Goal: Task Accomplishment & Management: Manage account settings

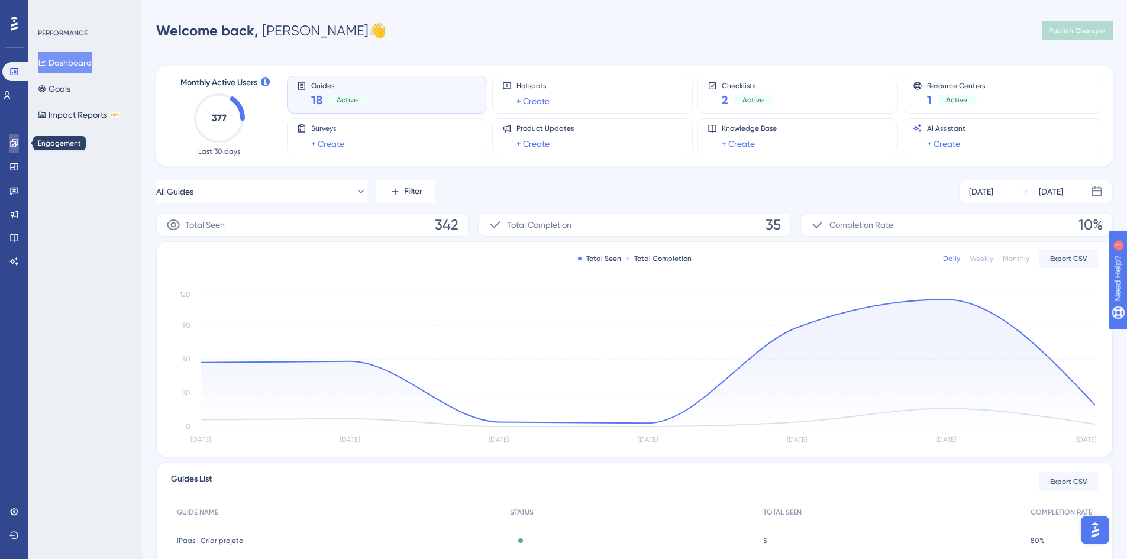
click at [14, 140] on icon at bounding box center [14, 143] width 8 height 8
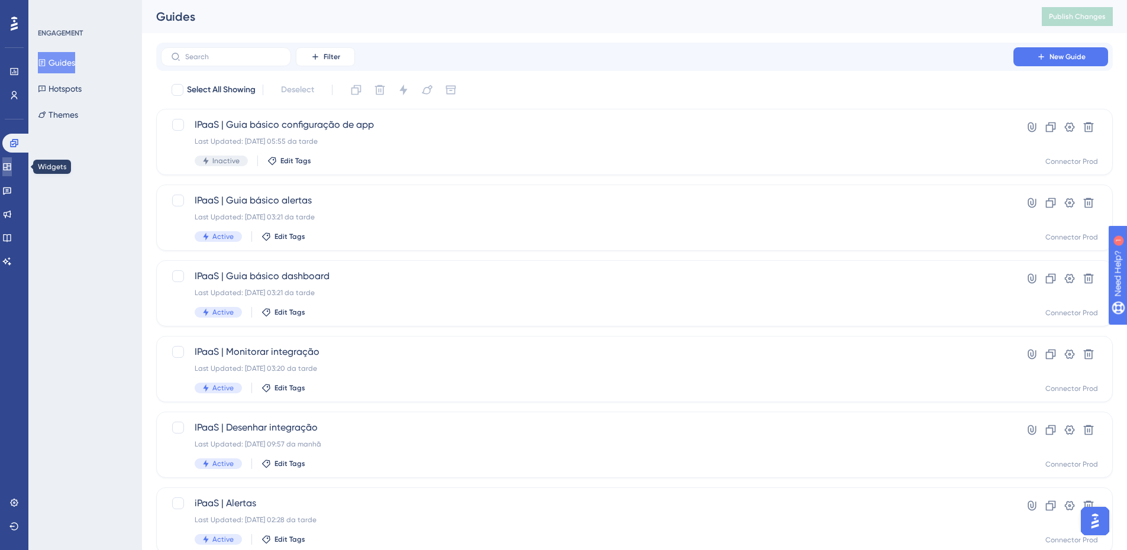
click at [12, 160] on link at bounding box center [6, 166] width 9 height 19
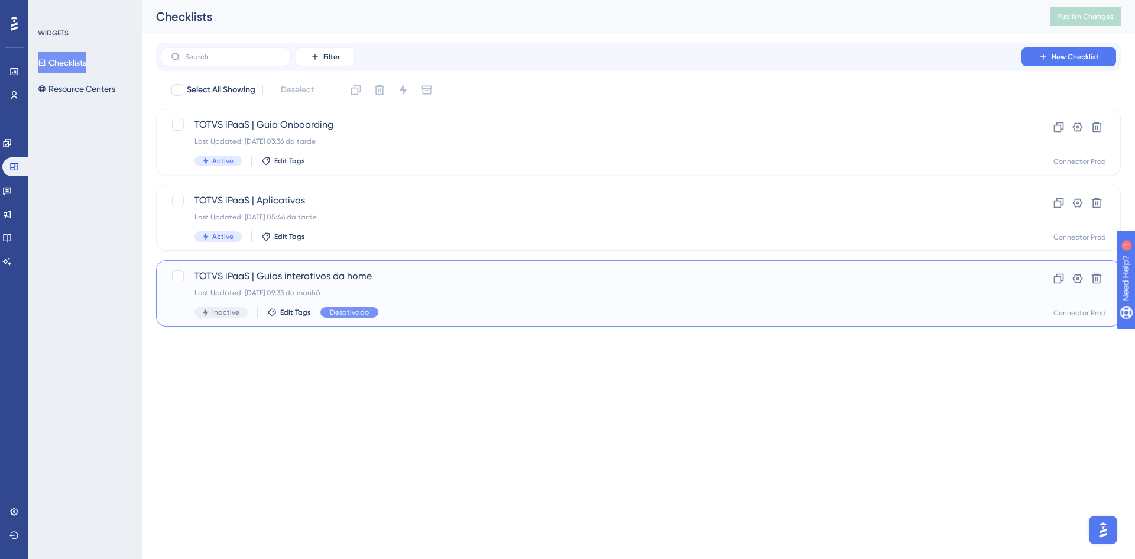
click at [446, 284] on div "TOTVS iPaaS | Guias interativos da home Last Updated: [DATE] 09:33 da manhã Ina…" at bounding box center [592, 293] width 794 height 48
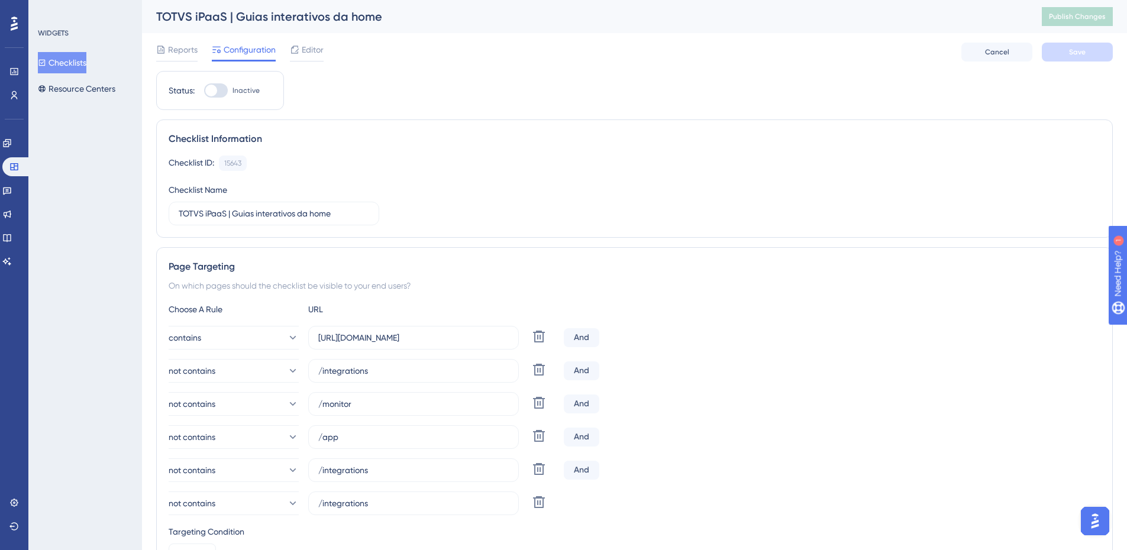
click at [223, 96] on div at bounding box center [216, 90] width 24 height 14
click at [204, 91] on input "Inactive" at bounding box center [203, 90] width 1 height 1
click at [223, 96] on div at bounding box center [221, 91] width 12 height 12
click at [204, 91] on input "Active" at bounding box center [203, 90] width 1 height 1
click at [223, 96] on div at bounding box center [216, 90] width 24 height 14
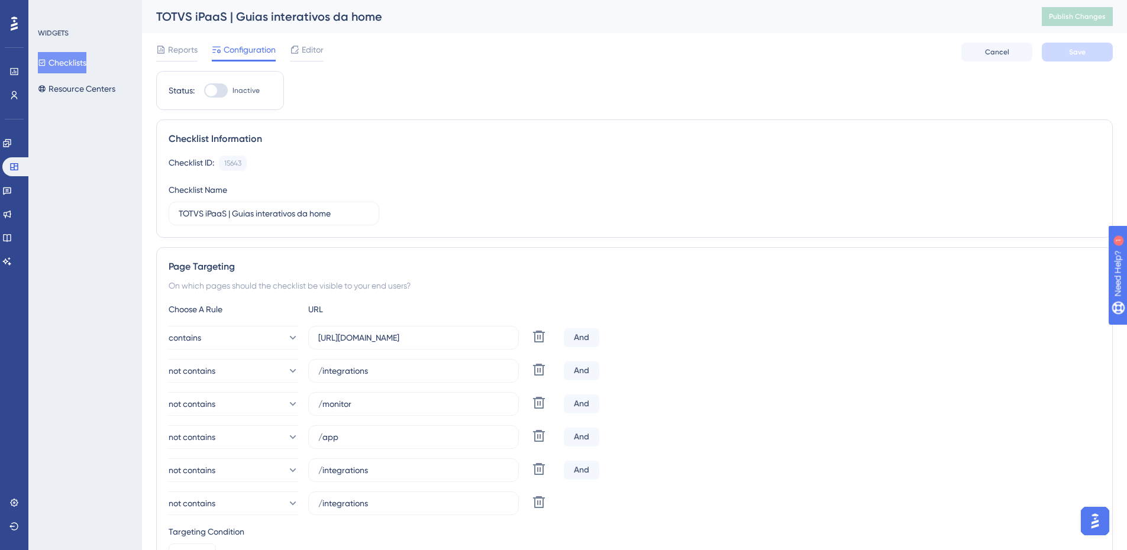
click at [204, 91] on input "Inactive" at bounding box center [203, 90] width 1 height 1
checkbox input "true"
click at [1087, 51] on button "Save" at bounding box center [1076, 52] width 71 height 19
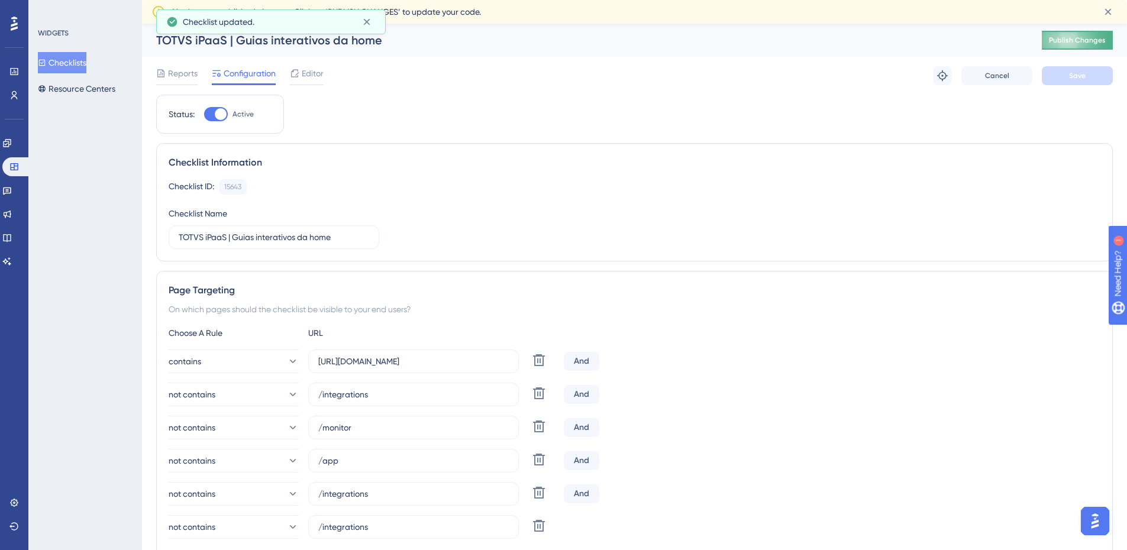
click at [1085, 41] on span "Publish Changes" at bounding box center [1076, 39] width 57 height 9
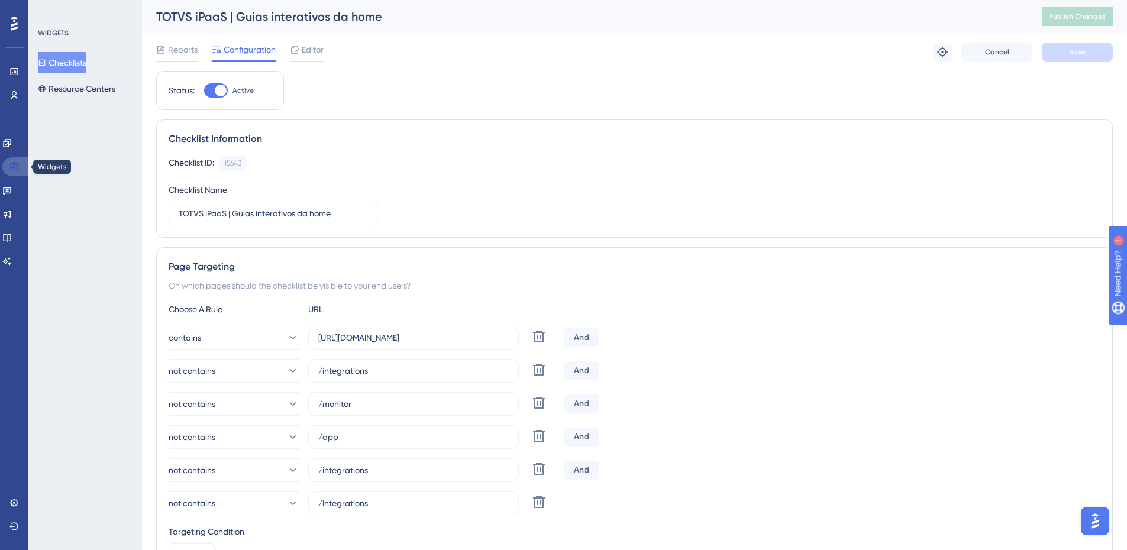
click at [9, 173] on link at bounding box center [16, 166] width 28 height 19
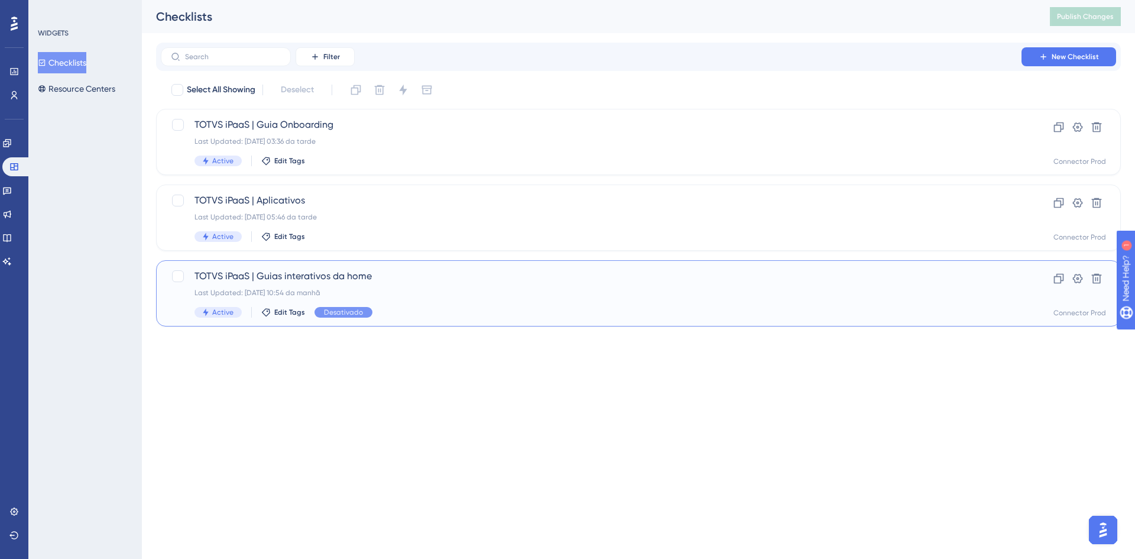
click at [407, 292] on div "Last Updated: [DATE] 10:54 da manhã" at bounding box center [592, 292] width 794 height 9
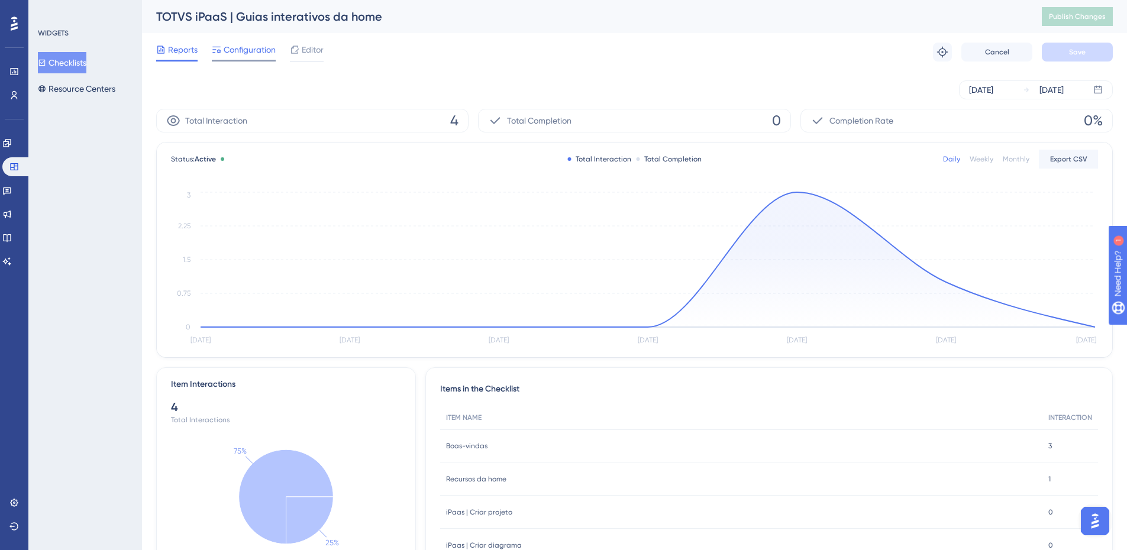
click at [224, 53] on span "Configuration" at bounding box center [250, 50] width 52 height 14
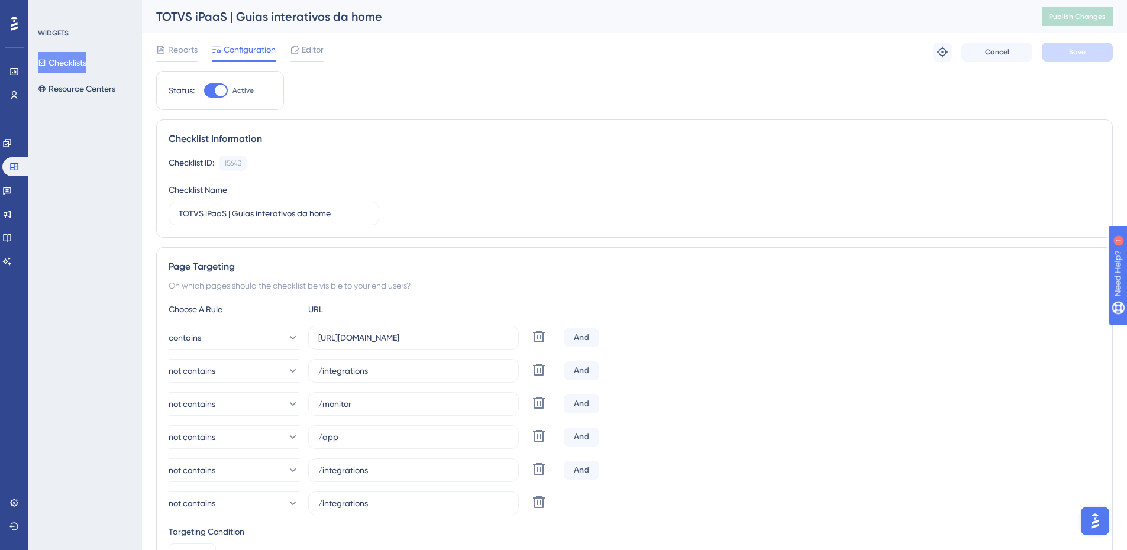
click at [225, 87] on div at bounding box center [221, 91] width 12 height 12
click at [204, 90] on input "Active" at bounding box center [203, 90] width 1 height 1
checkbox input "false"
click at [1060, 54] on button "Save" at bounding box center [1076, 52] width 71 height 19
click at [1084, 20] on span "Publish Changes" at bounding box center [1076, 16] width 57 height 9
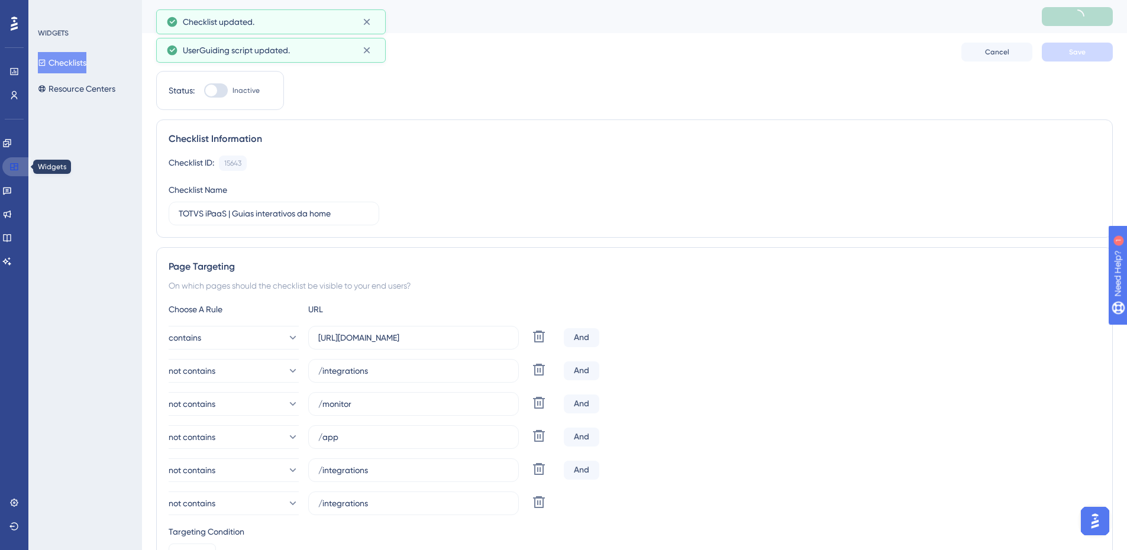
click at [17, 171] on icon at bounding box center [13, 166] width 9 height 9
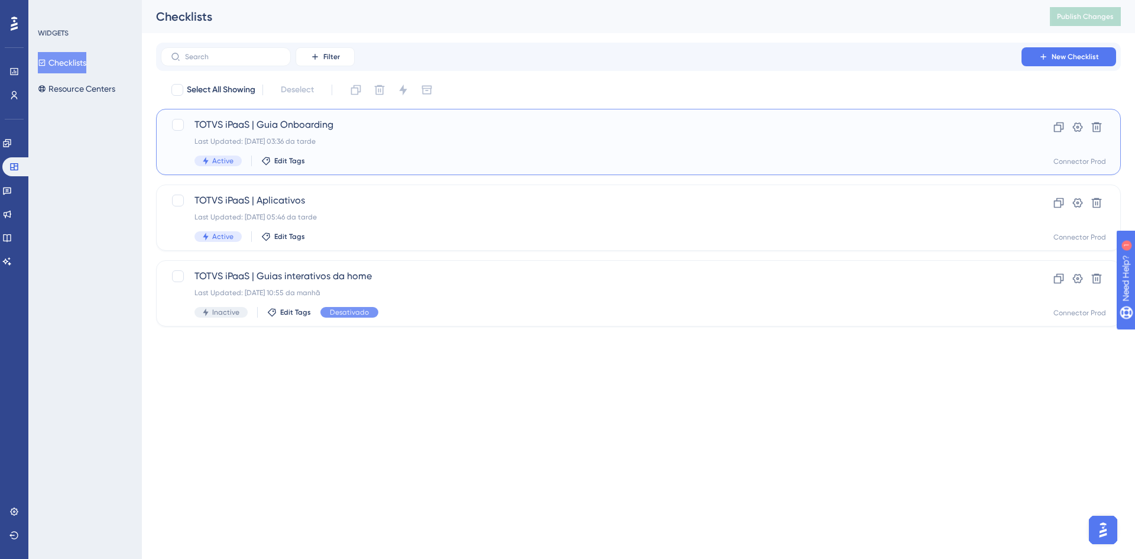
click at [444, 164] on div "Active Edit Tags" at bounding box center [592, 161] width 794 height 11
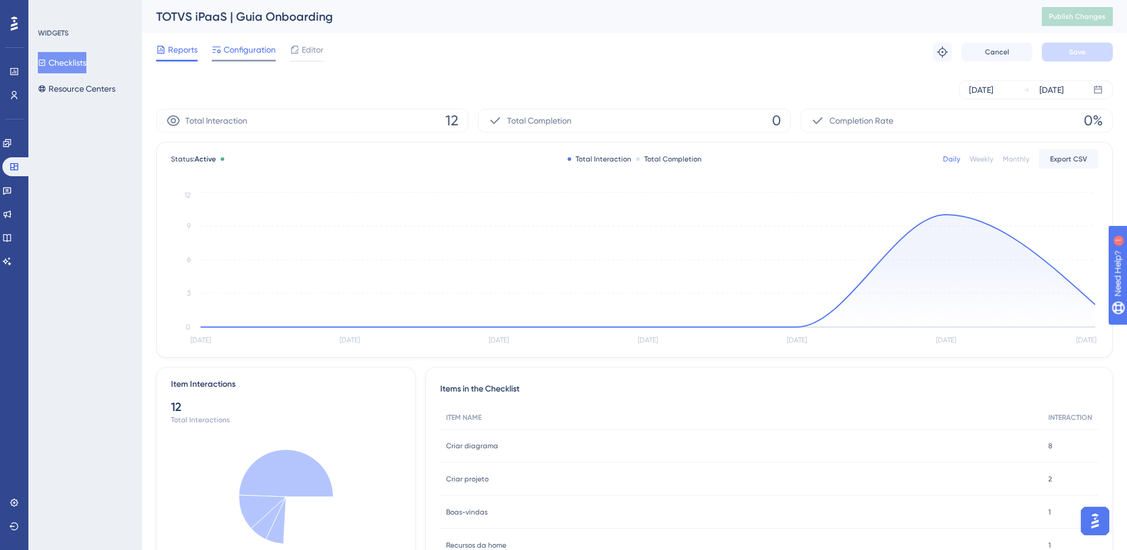
click at [245, 53] on span "Configuration" at bounding box center [250, 50] width 52 height 14
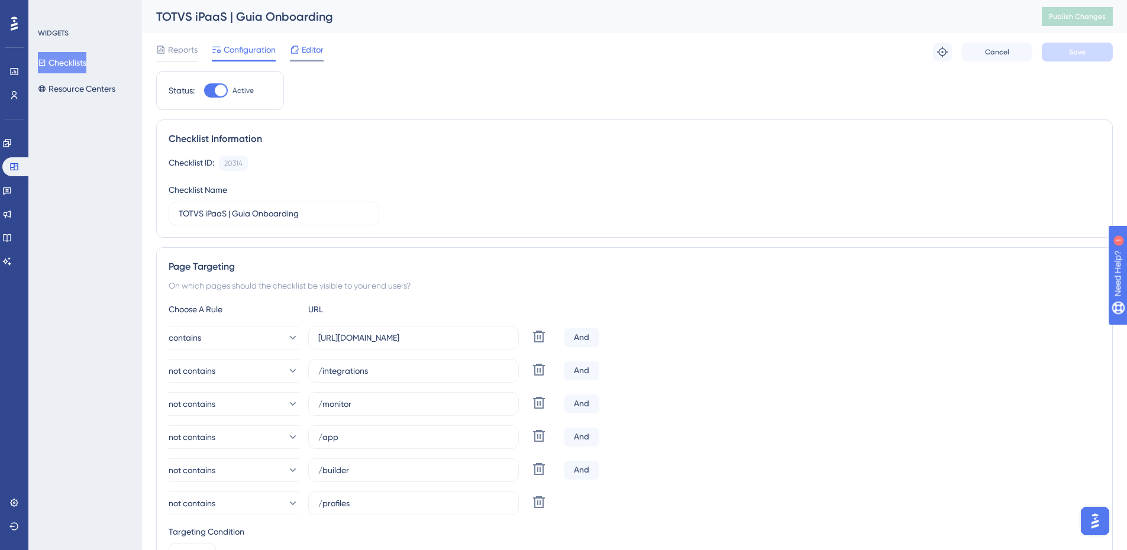
click at [316, 47] on span "Editor" at bounding box center [313, 50] width 22 height 14
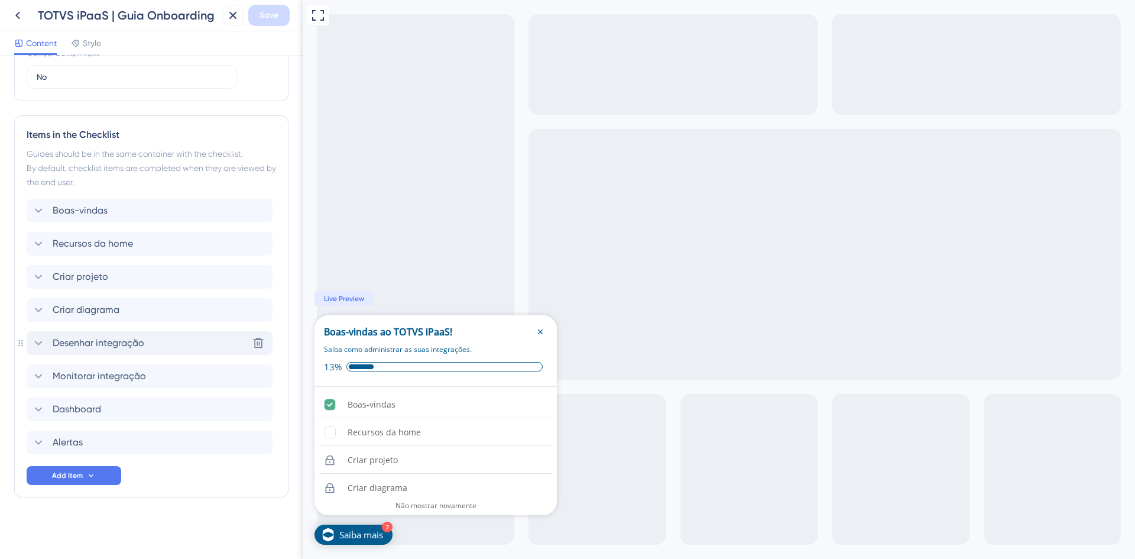
click at [40, 348] on icon at bounding box center [38, 343] width 14 height 14
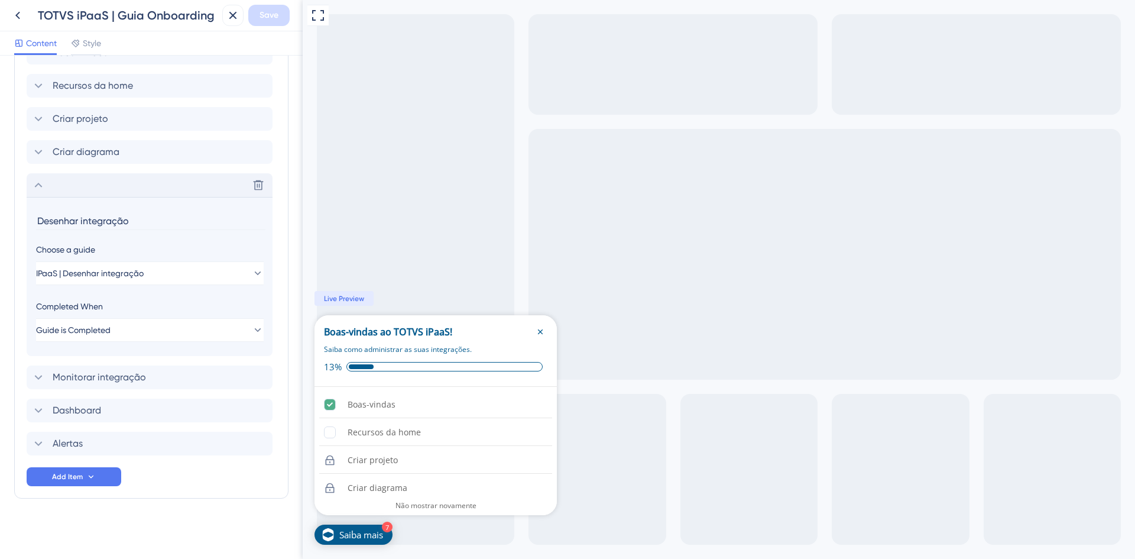
scroll to position [658, 0]
click at [44, 190] on icon at bounding box center [38, 184] width 14 height 14
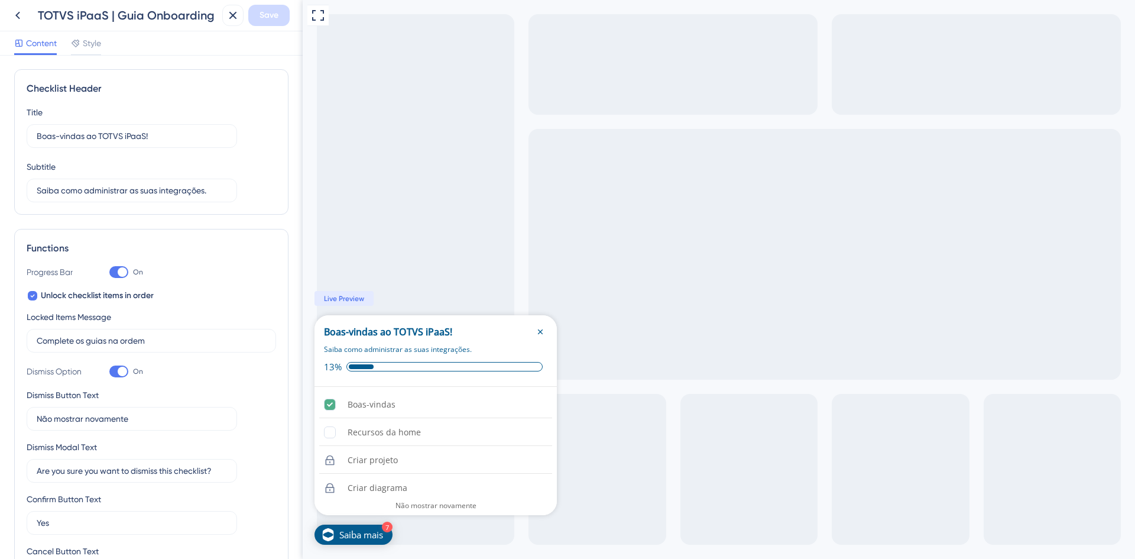
scroll to position [0, 0]
click at [95, 50] on div "Style" at bounding box center [86, 45] width 30 height 19
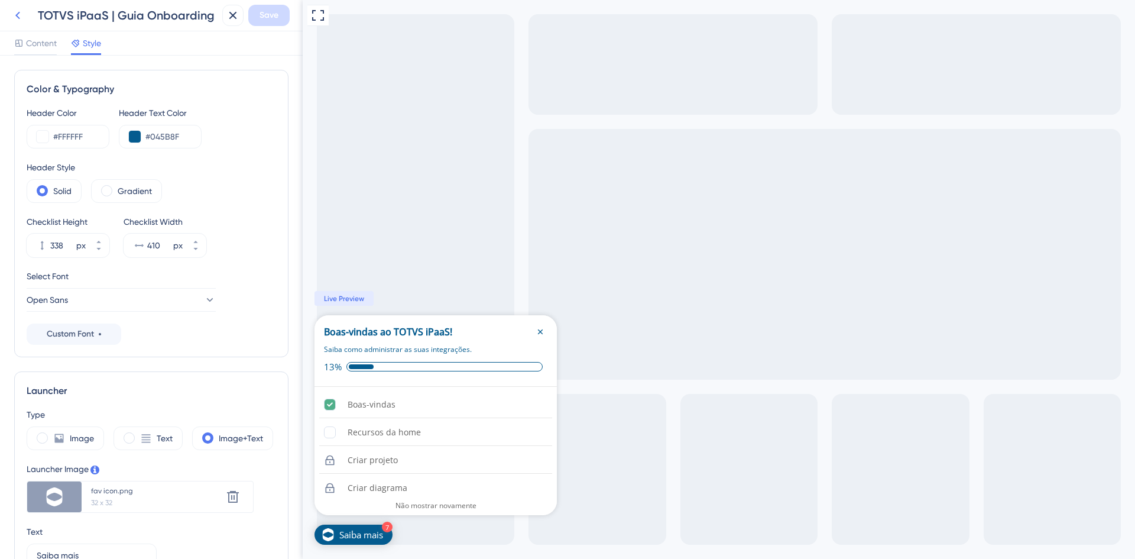
click at [17, 20] on icon at bounding box center [18, 15] width 14 height 14
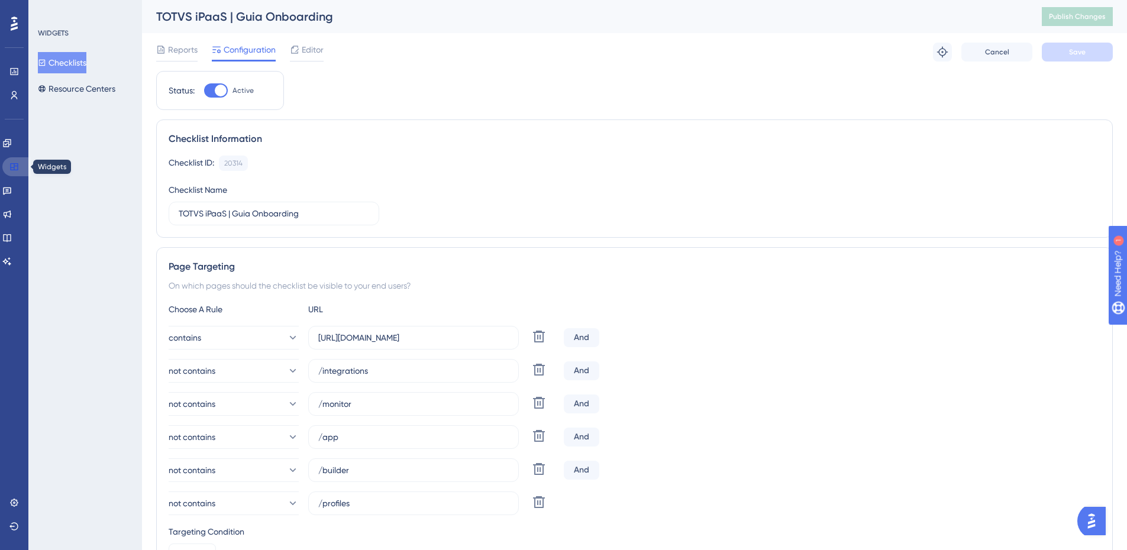
click at [21, 166] on link at bounding box center [16, 166] width 28 height 19
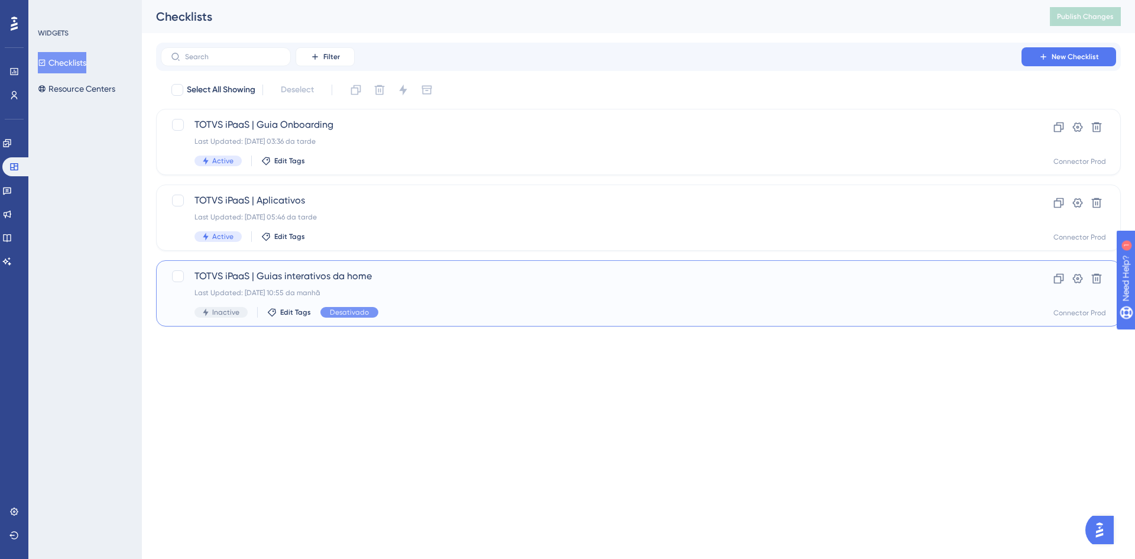
click at [457, 290] on div "Last Updated: [DATE] 10:55 da manhã" at bounding box center [592, 292] width 794 height 9
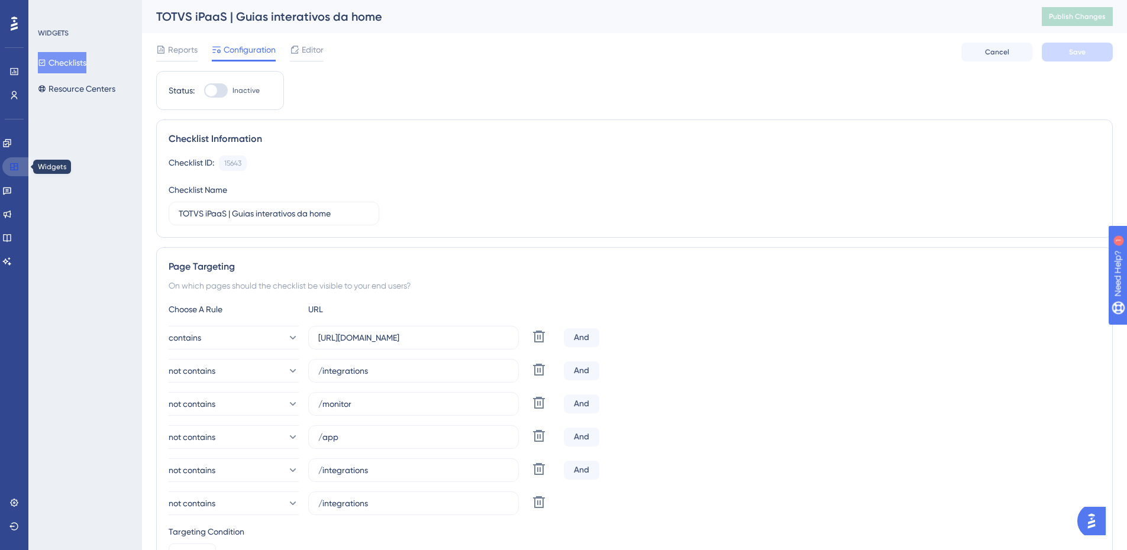
click at [15, 164] on icon at bounding box center [13, 166] width 9 height 9
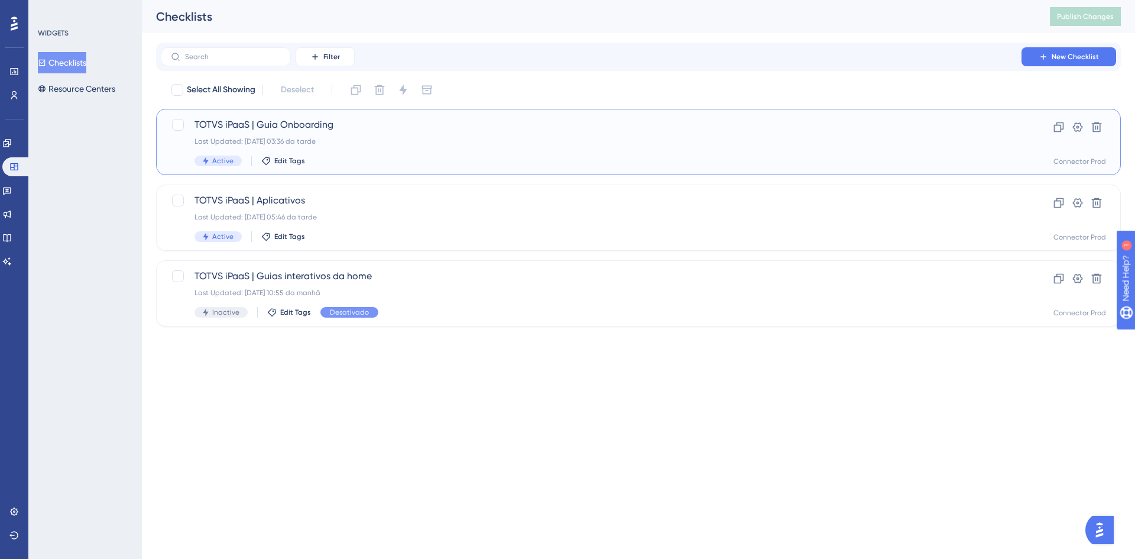
click at [422, 126] on span "TOTVS iPaaS | Guia Onboarding" at bounding box center [592, 125] width 794 height 14
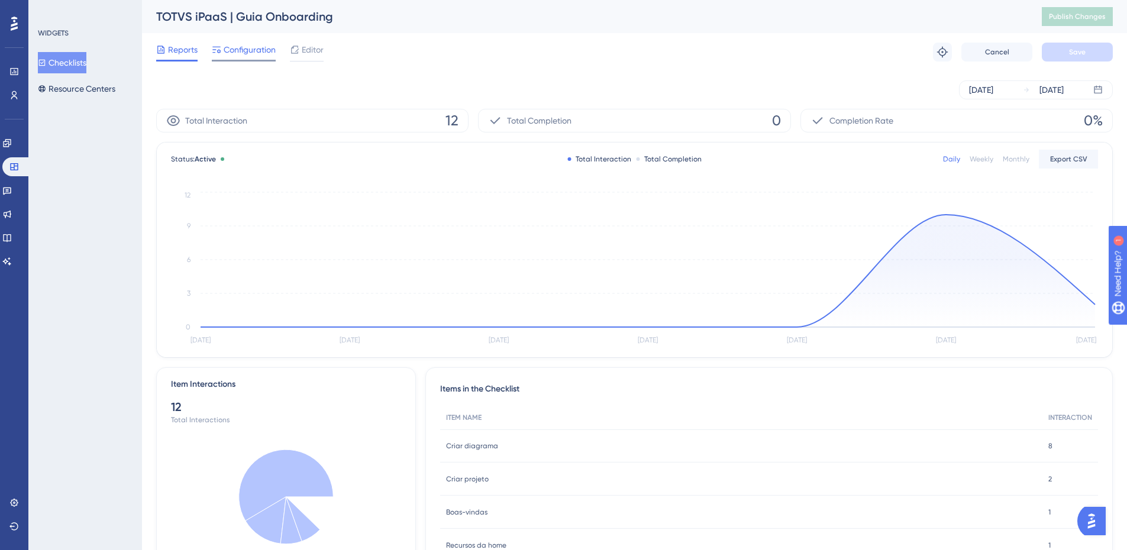
click at [254, 60] on div at bounding box center [244, 61] width 64 height 2
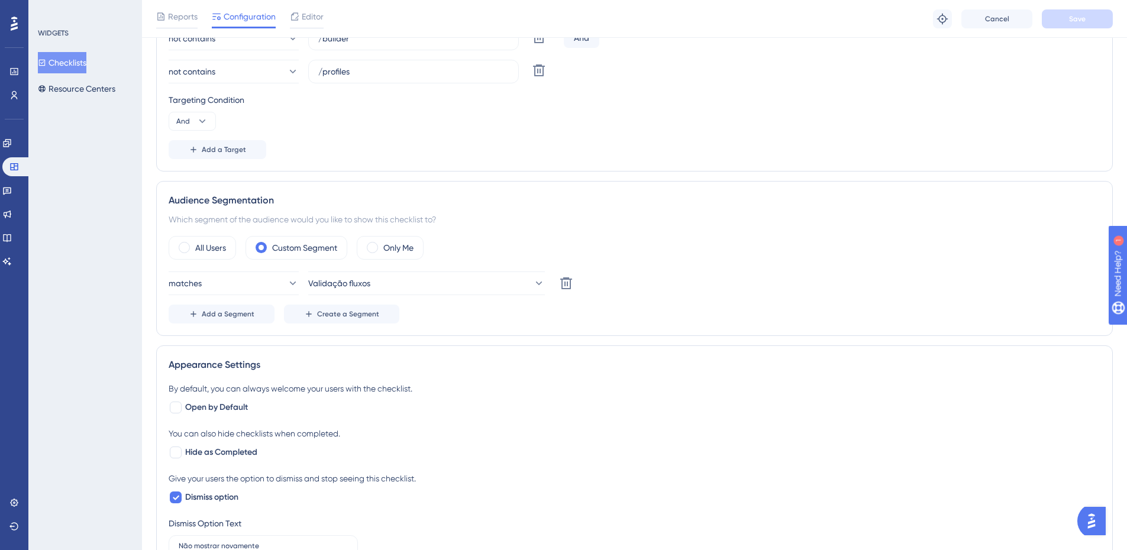
scroll to position [473, 0]
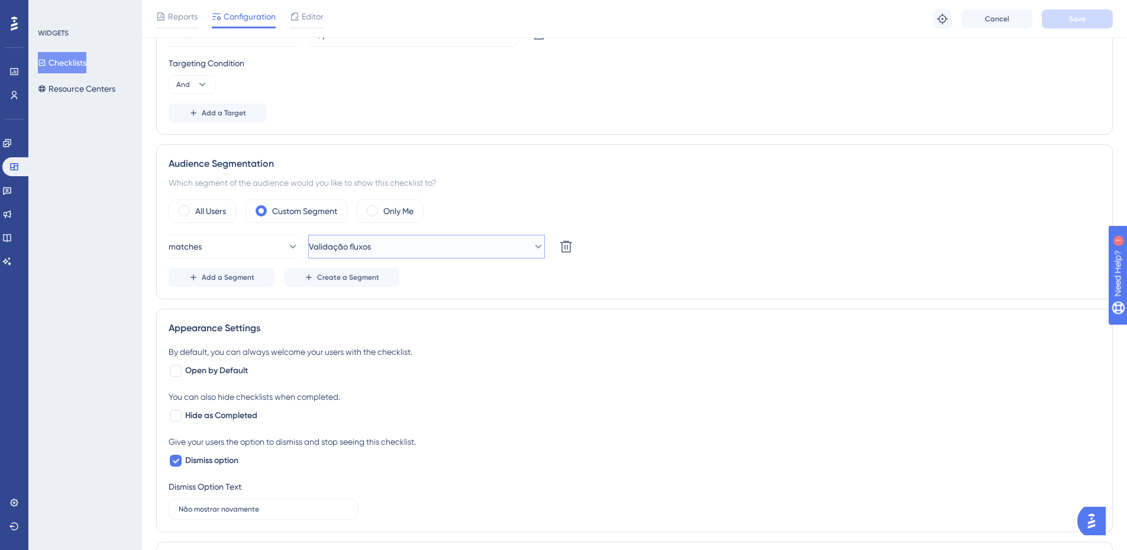
click at [532, 245] on icon at bounding box center [538, 247] width 12 height 12
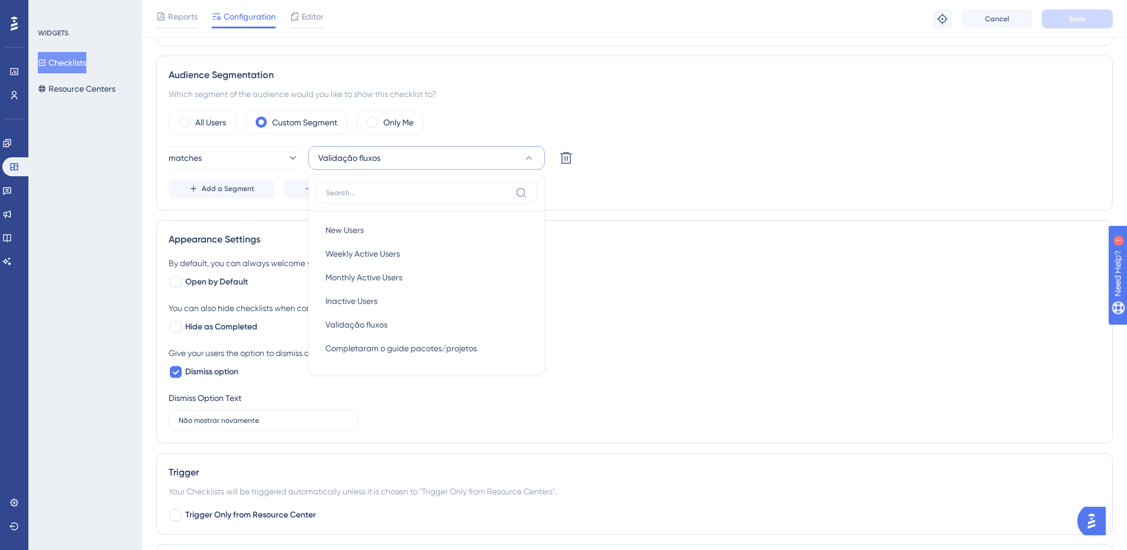
click at [525, 164] on button "Validação fluxos" at bounding box center [426, 158] width 237 height 24
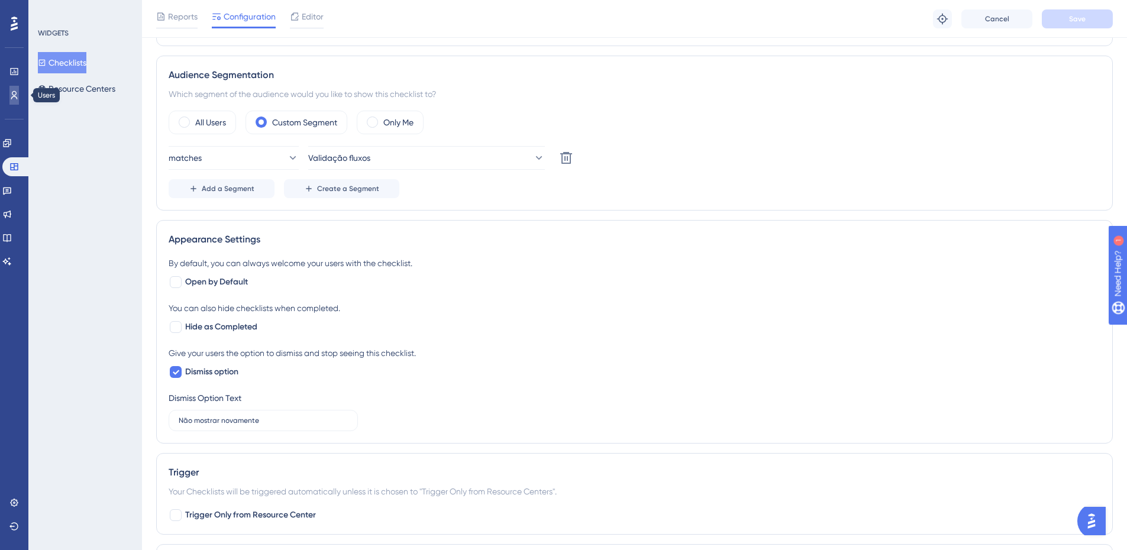
click at [16, 96] on icon at bounding box center [13, 94] width 9 height 9
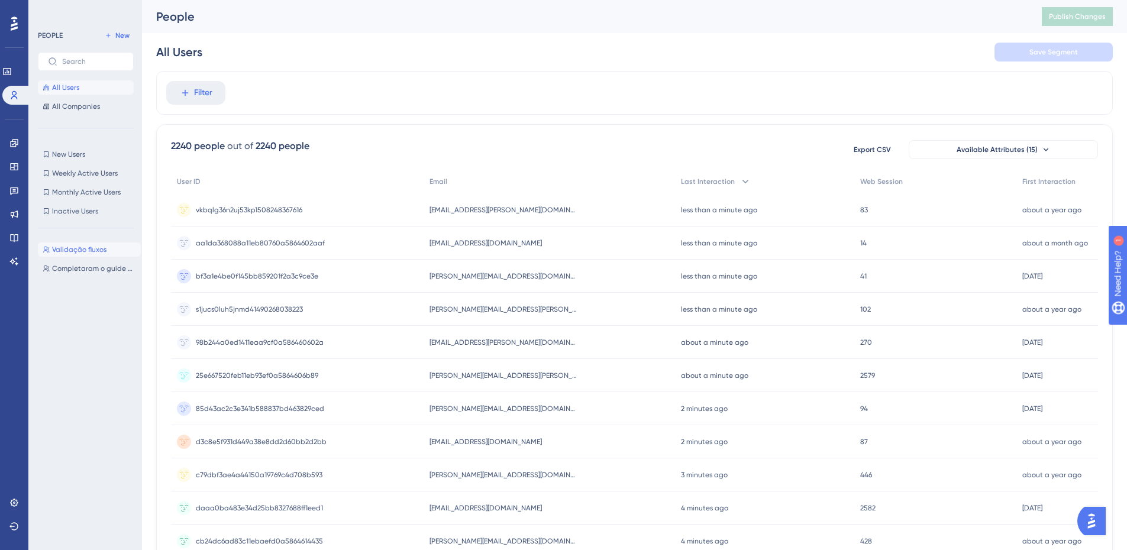
click at [101, 249] on span "Validação fluxos" at bounding box center [79, 249] width 54 height 9
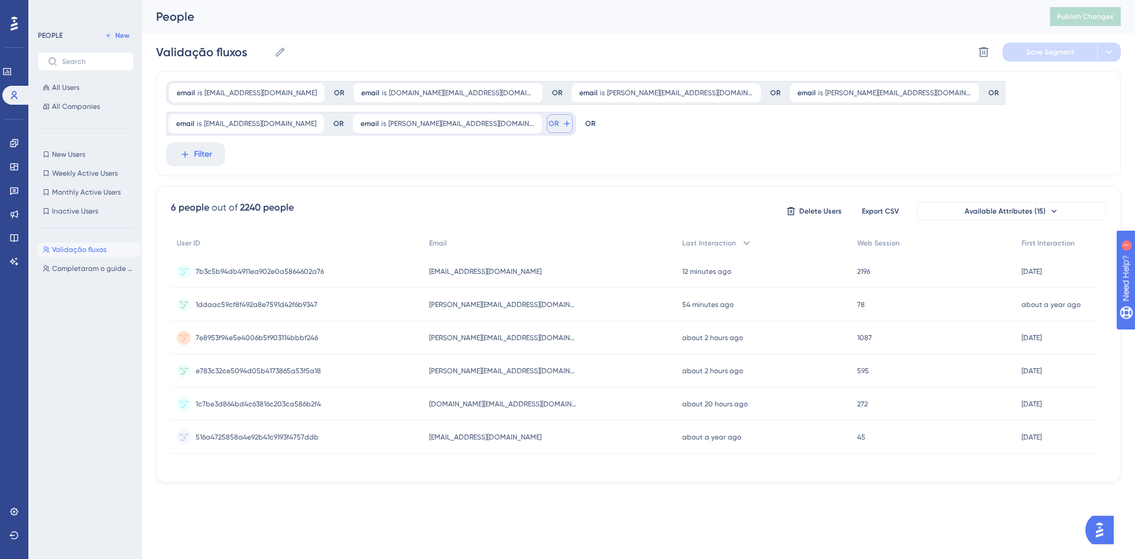
click at [562, 123] on icon at bounding box center [566, 123] width 9 height 9
type input "r"
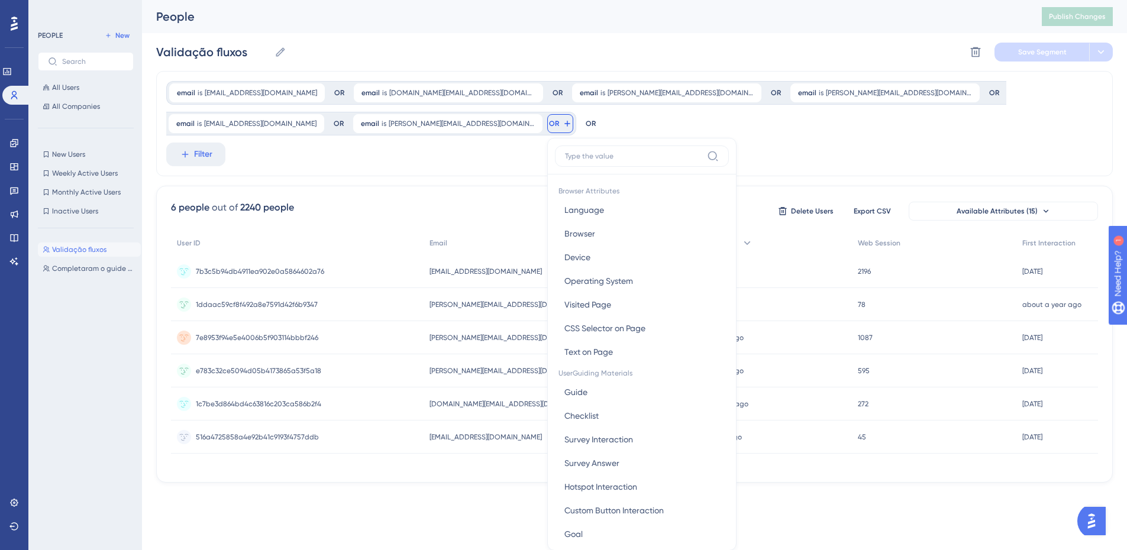
click at [517, 146] on div "email is [EMAIL_ADDRESS][DOMAIN_NAME] [EMAIL_ADDRESS][DOMAIN_NAME] Remove OR em…" at bounding box center [634, 123] width 956 height 105
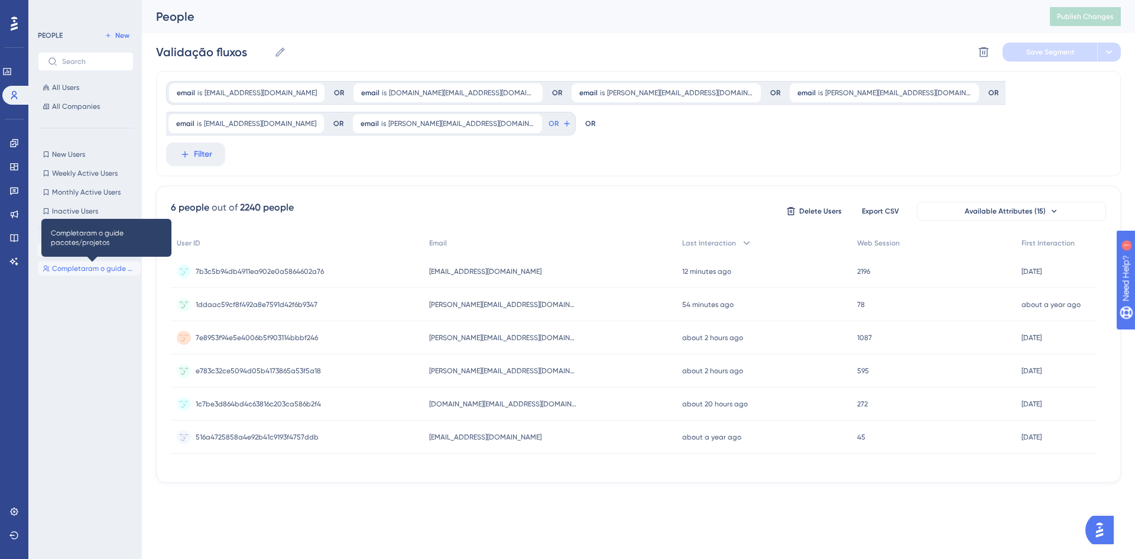
click at [93, 268] on span "Completaram o guide pacotes/projetos" at bounding box center [94, 268] width 84 height 9
type input "Completaram o guide pacotes/projetos"
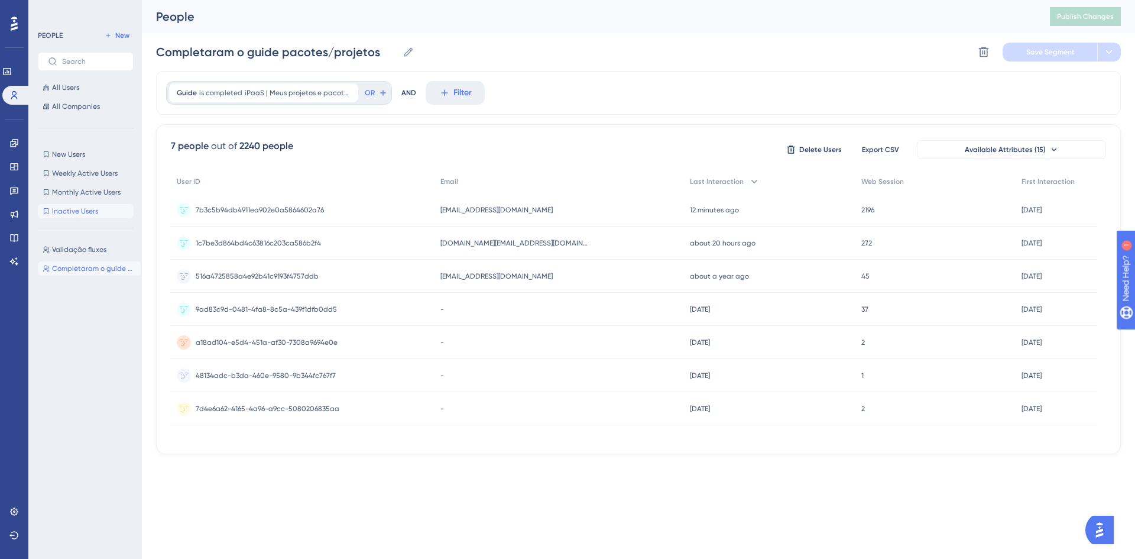
click at [79, 211] on span "Inactive Users" at bounding box center [75, 210] width 46 height 9
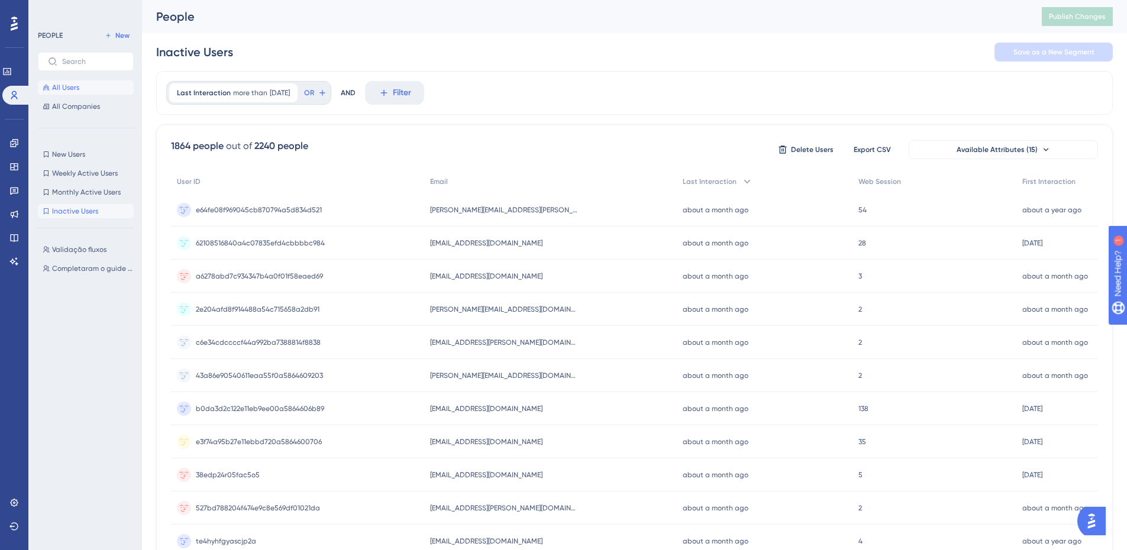
click at [86, 89] on button "All Users" at bounding box center [86, 87] width 96 height 14
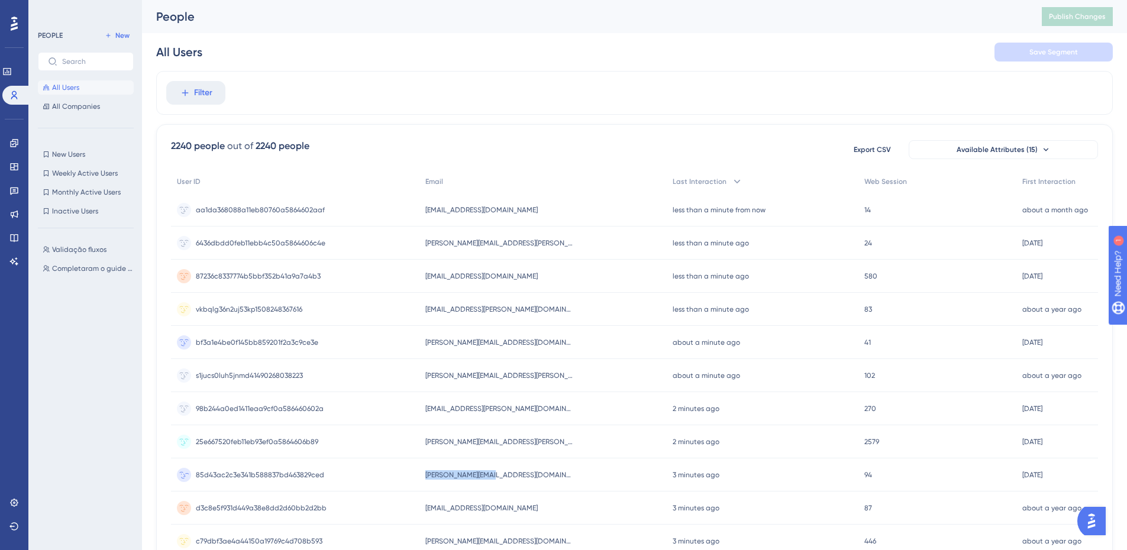
drag, startPoint x: 500, startPoint y: 475, endPoint x: 429, endPoint y: 480, distance: 70.5
click at [429, 480] on div "[PERSON_NAME][EMAIL_ADDRESS][DOMAIN_NAME] [PERSON_NAME][EMAIL_ADDRESS][DOMAIN_N…" at bounding box center [542, 474] width 247 height 33
copy span "[PERSON_NAME][EMAIL_ADDRESS][DOMAIN_NAME]"
click at [87, 245] on span "Validação fluxos" at bounding box center [79, 249] width 54 height 9
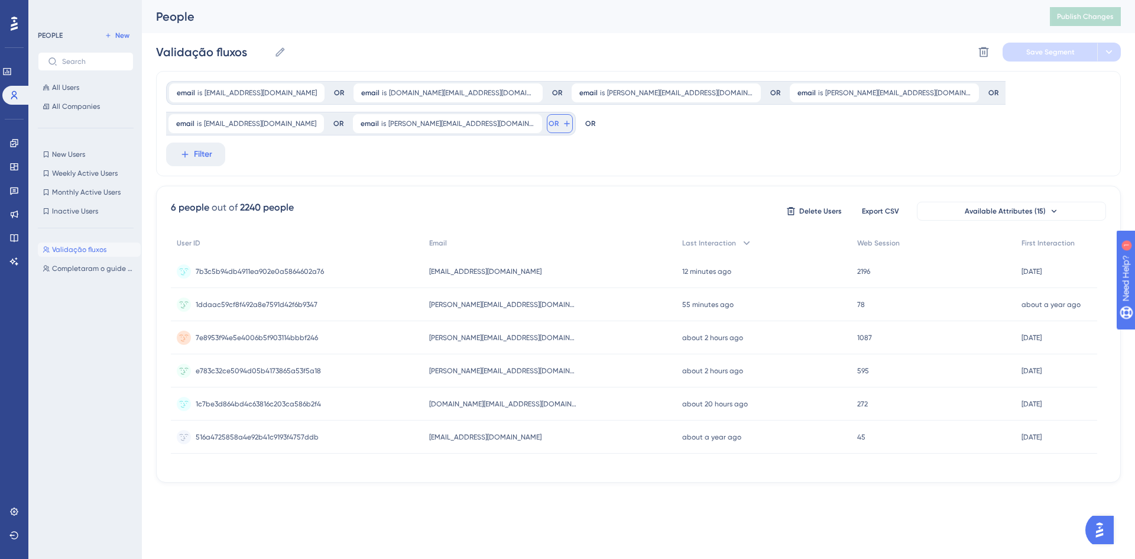
click at [562, 124] on icon at bounding box center [566, 123] width 9 height 9
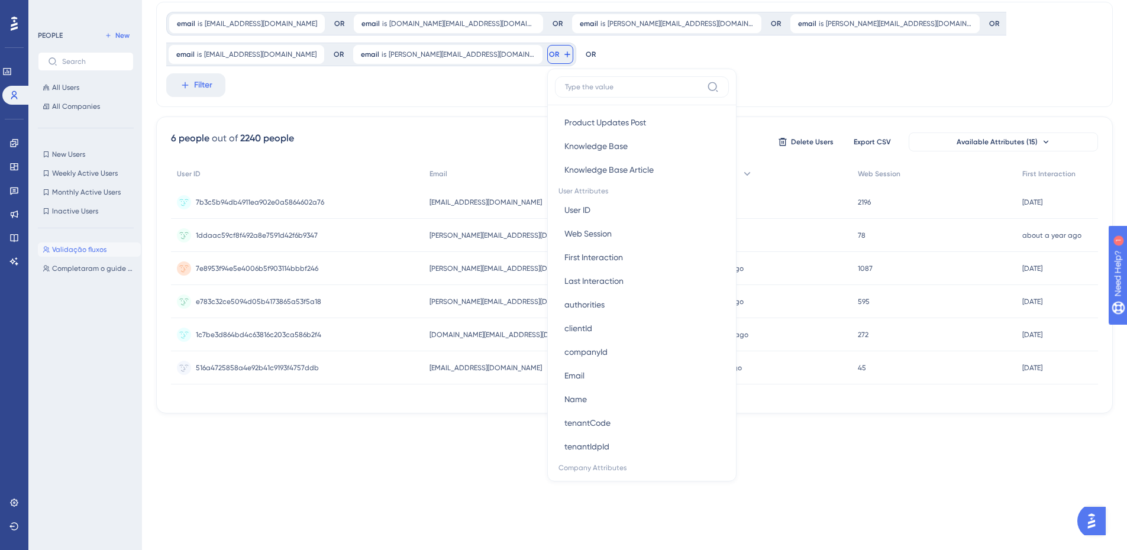
scroll to position [473, 0]
click at [527, 96] on div "email is [EMAIL_ADDRESS][DOMAIN_NAME] [EMAIL_ADDRESS][DOMAIN_NAME] Remove OR em…" at bounding box center [634, 54] width 956 height 105
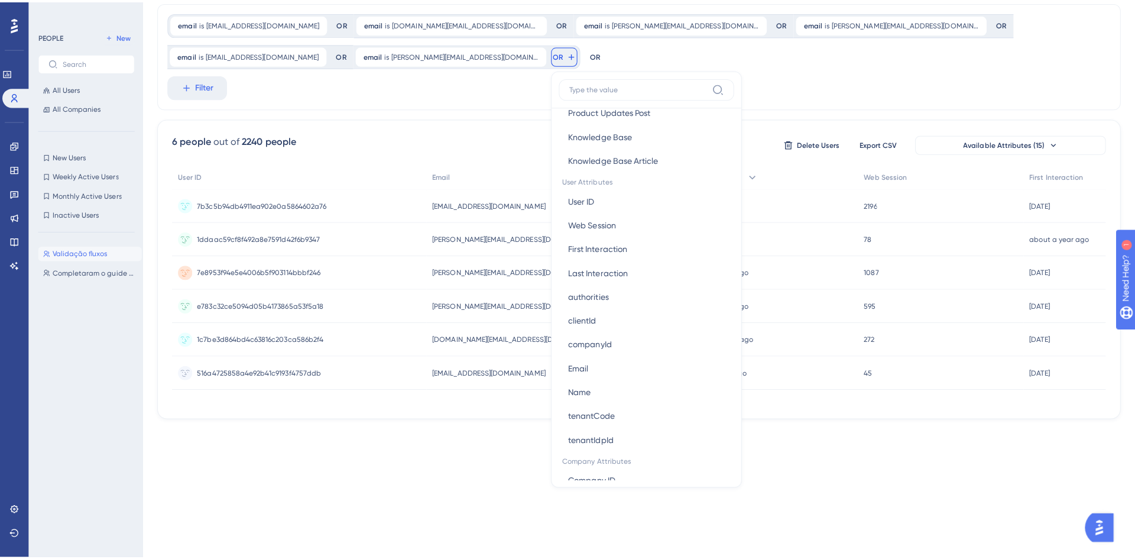
scroll to position [0, 0]
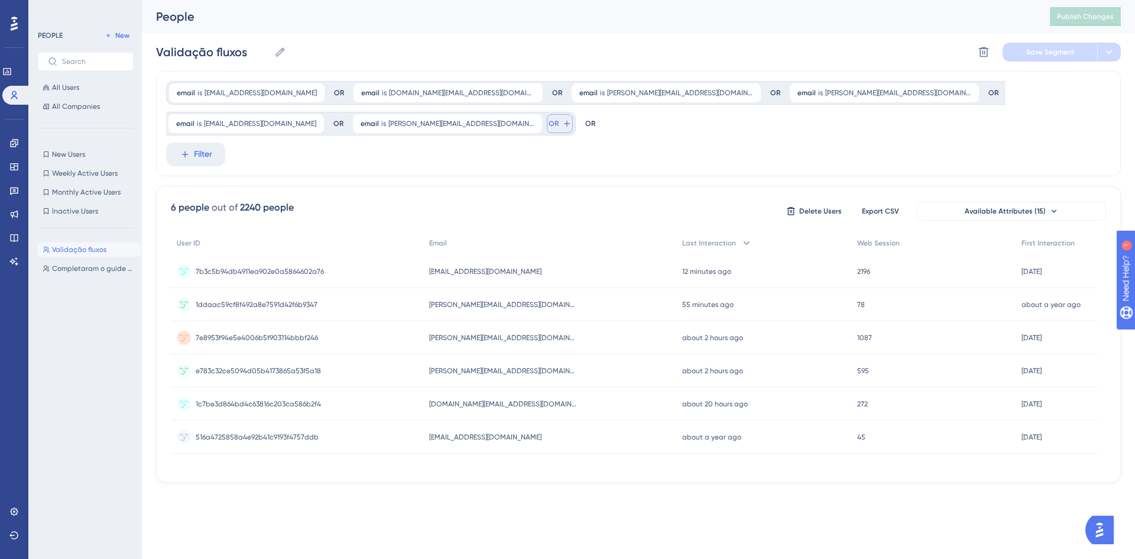
click at [562, 127] on icon at bounding box center [566, 123] width 9 height 9
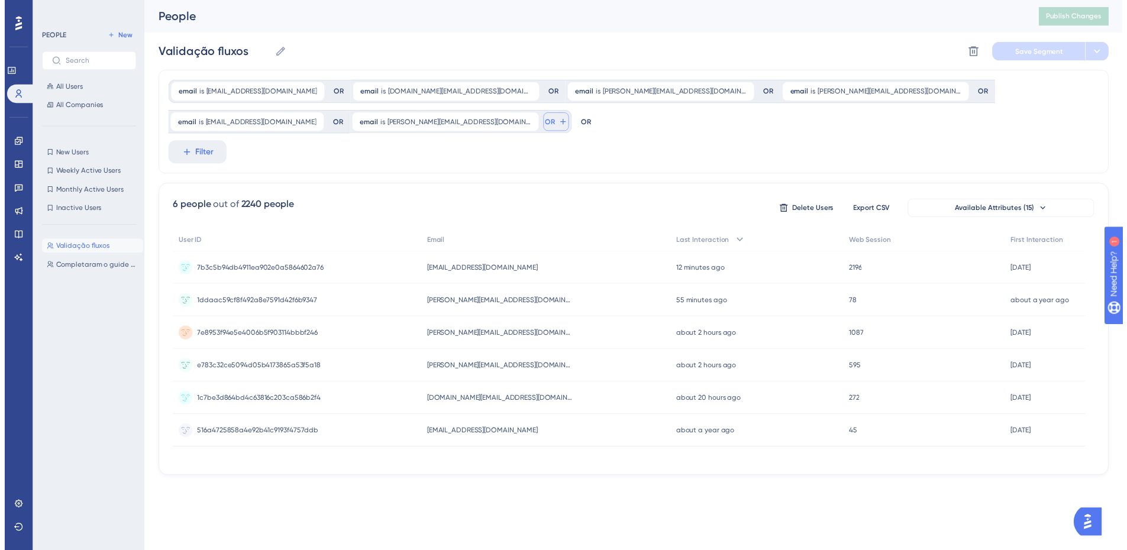
scroll to position [66, 0]
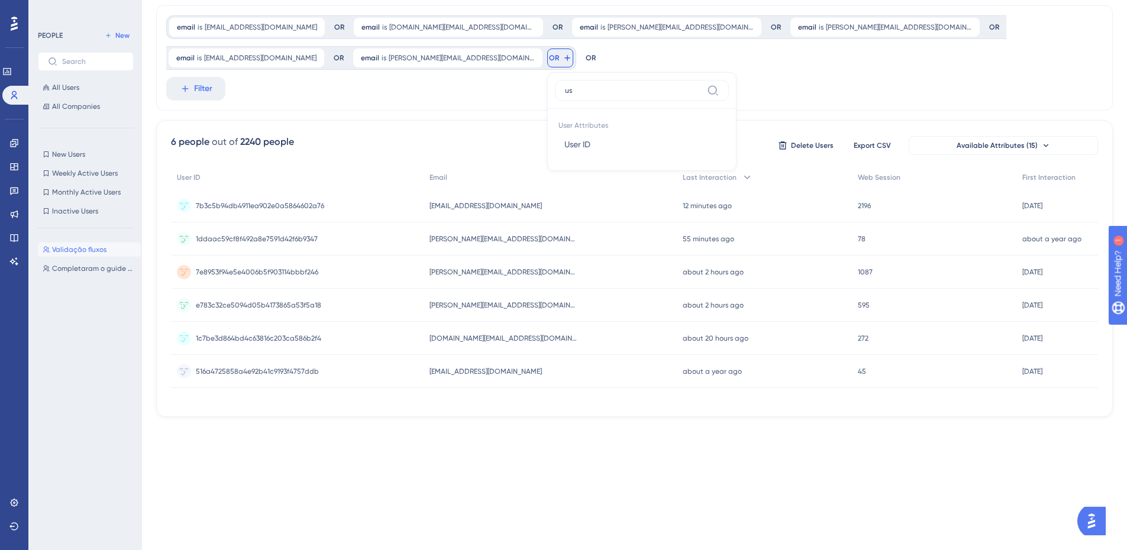
type input "u"
type input "ema"
click at [555, 148] on button "Email Email" at bounding box center [642, 144] width 174 height 24
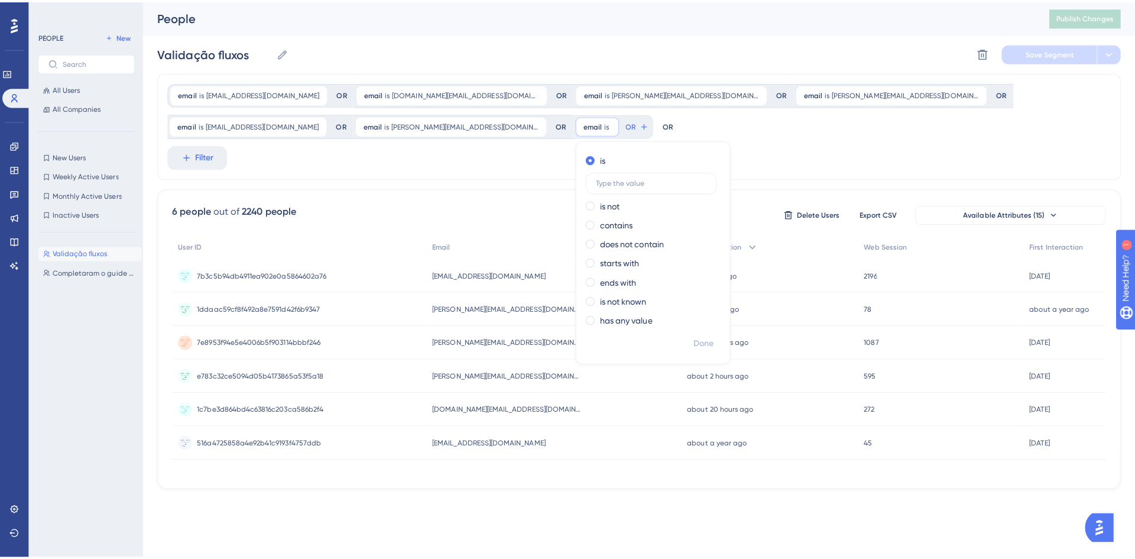
scroll to position [0, 0]
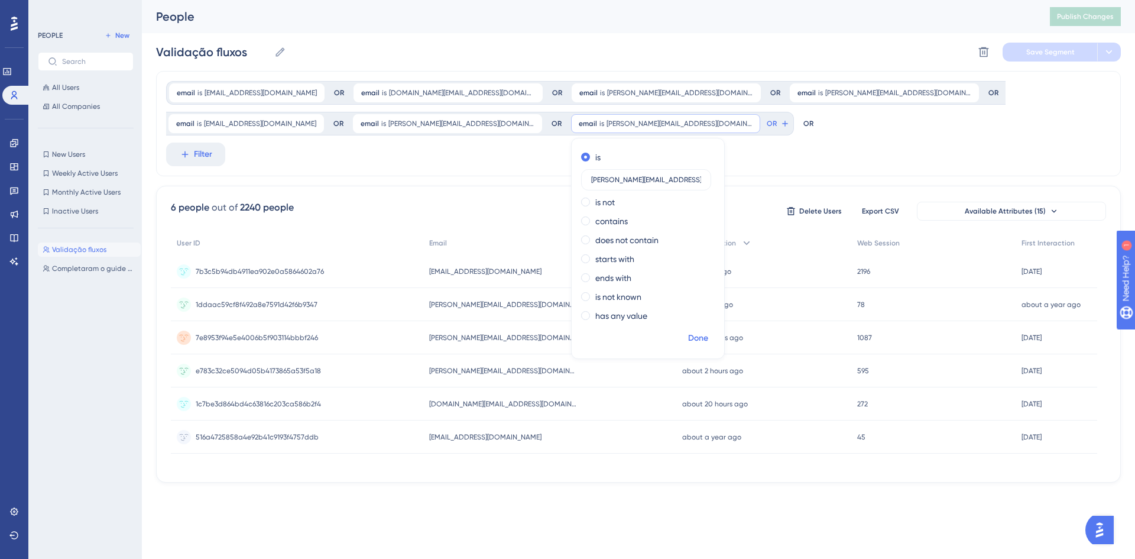
type input "[PERSON_NAME][EMAIL_ADDRESS][DOMAIN_NAME]"
click at [688, 334] on span "Done" at bounding box center [698, 338] width 20 height 14
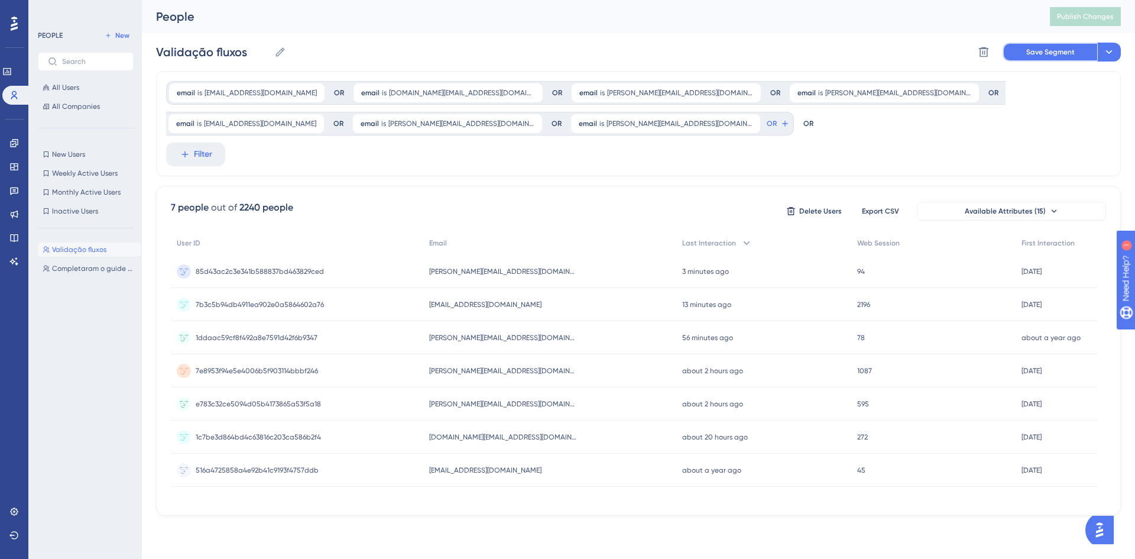
click at [1057, 52] on span "Save Segment" at bounding box center [1051, 51] width 48 height 9
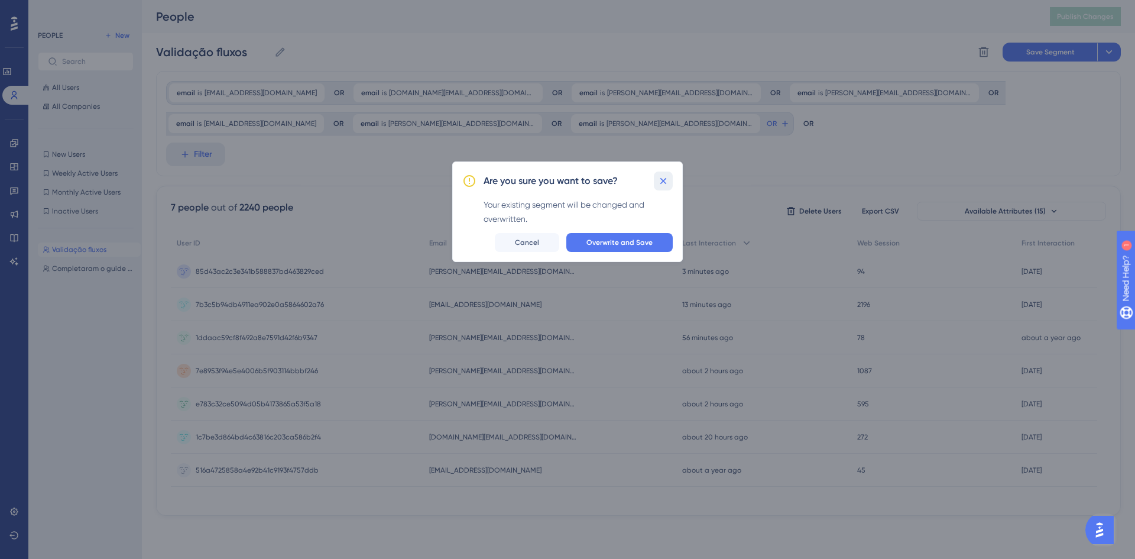
click at [662, 183] on icon at bounding box center [664, 180] width 7 height 7
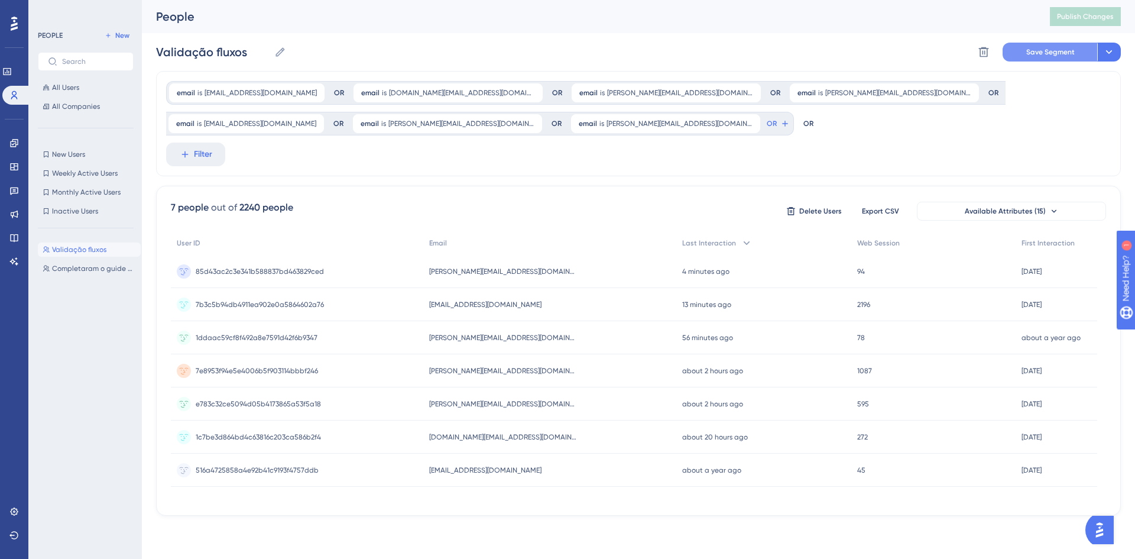
click at [1034, 51] on span "Save Segment" at bounding box center [1051, 51] width 48 height 9
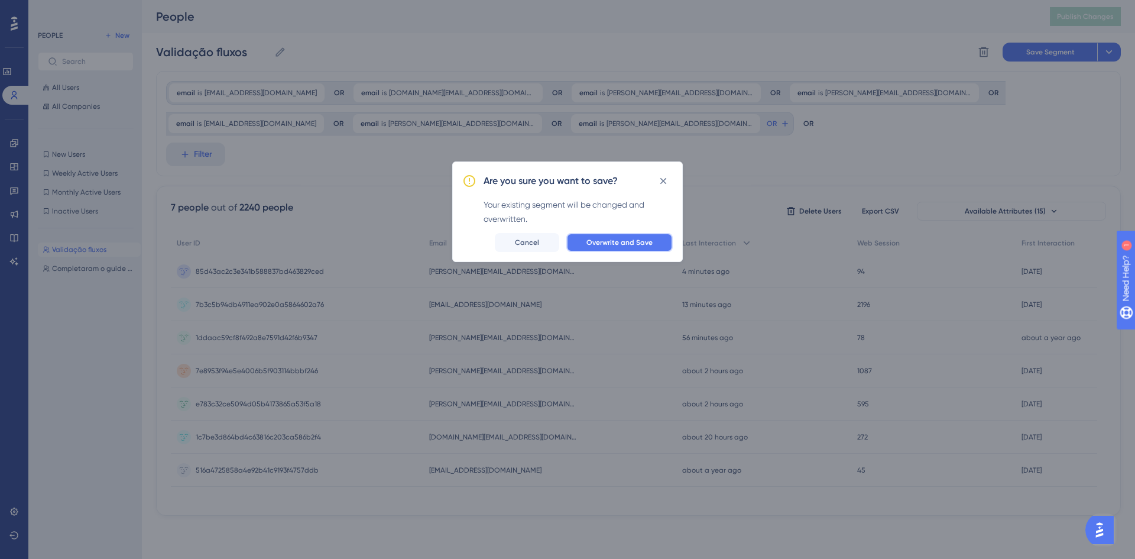
click at [637, 247] on button "Overwrite and Save" at bounding box center [620, 242] width 106 height 19
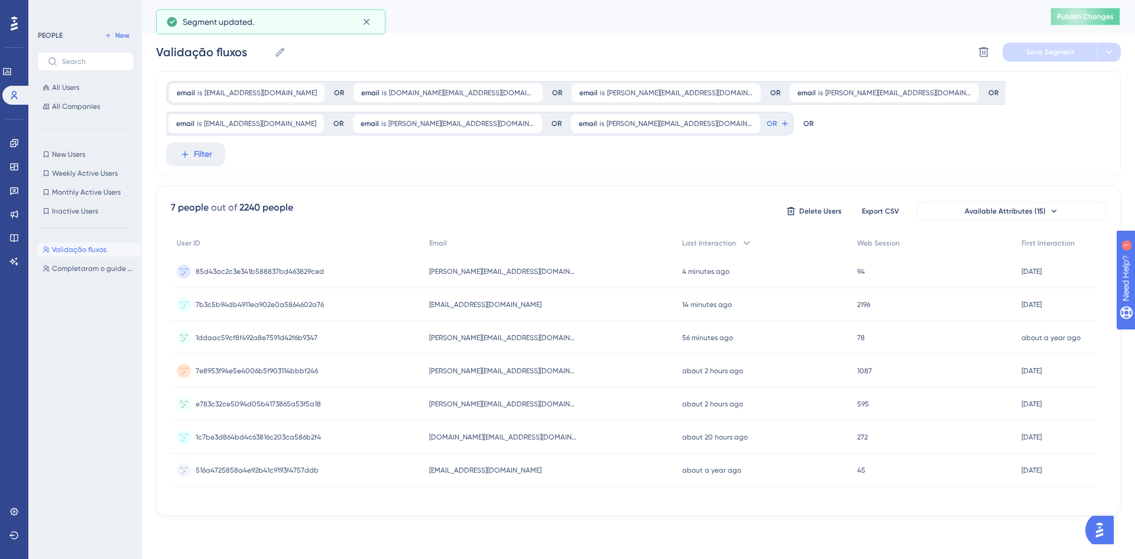
click at [1062, 17] on span "Publish Changes" at bounding box center [1085, 16] width 57 height 9
click at [23, 91] on link at bounding box center [16, 95] width 28 height 19
click at [12, 166] on icon at bounding box center [13, 166] width 9 height 9
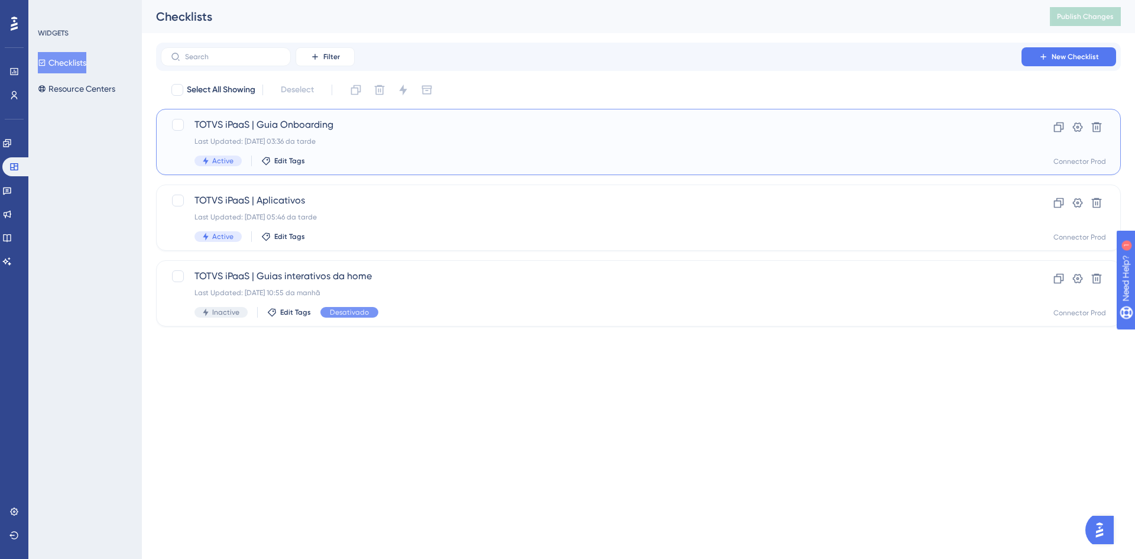
click at [441, 147] on div "TOTVS iPaaS | Guia Onboarding Last Updated: [DATE] 03:36 da tarde Active Edit T…" at bounding box center [592, 142] width 794 height 48
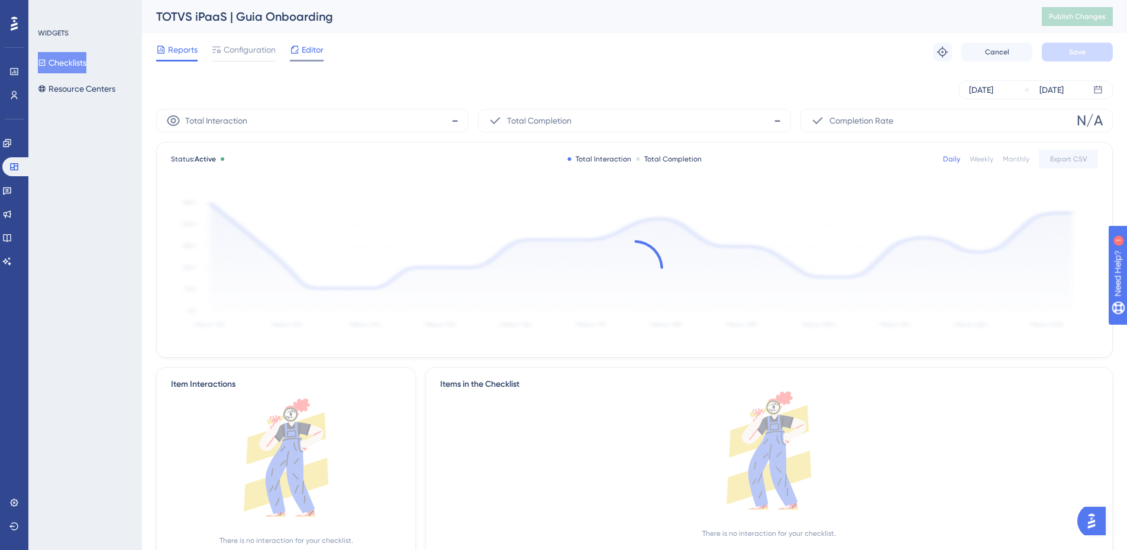
click at [313, 45] on span "Editor" at bounding box center [313, 50] width 22 height 14
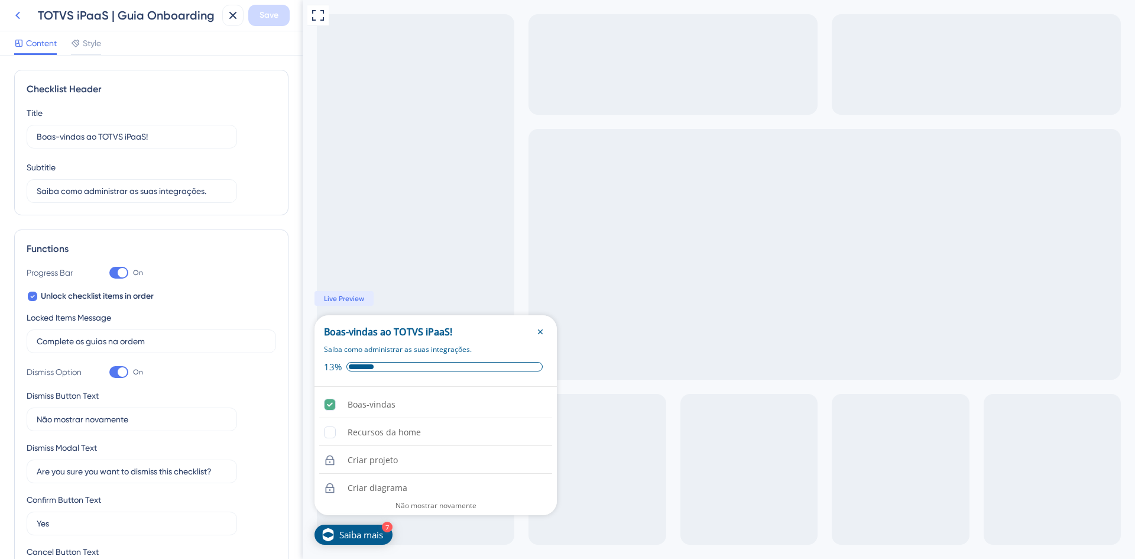
click at [19, 18] on icon at bounding box center [17, 16] width 5 height 8
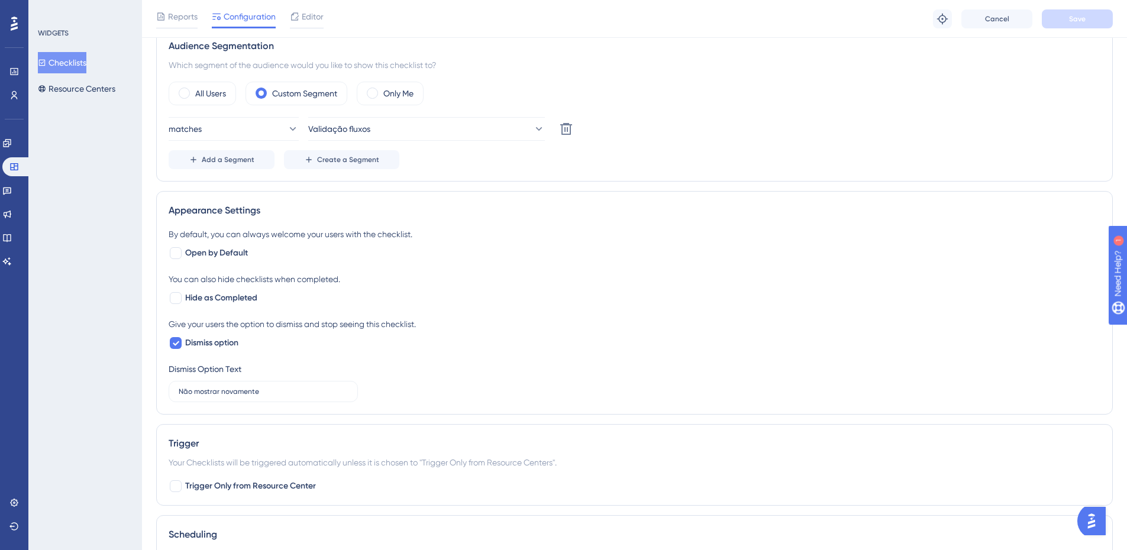
scroll to position [591, 0]
click at [10, 169] on icon at bounding box center [13, 166] width 9 height 9
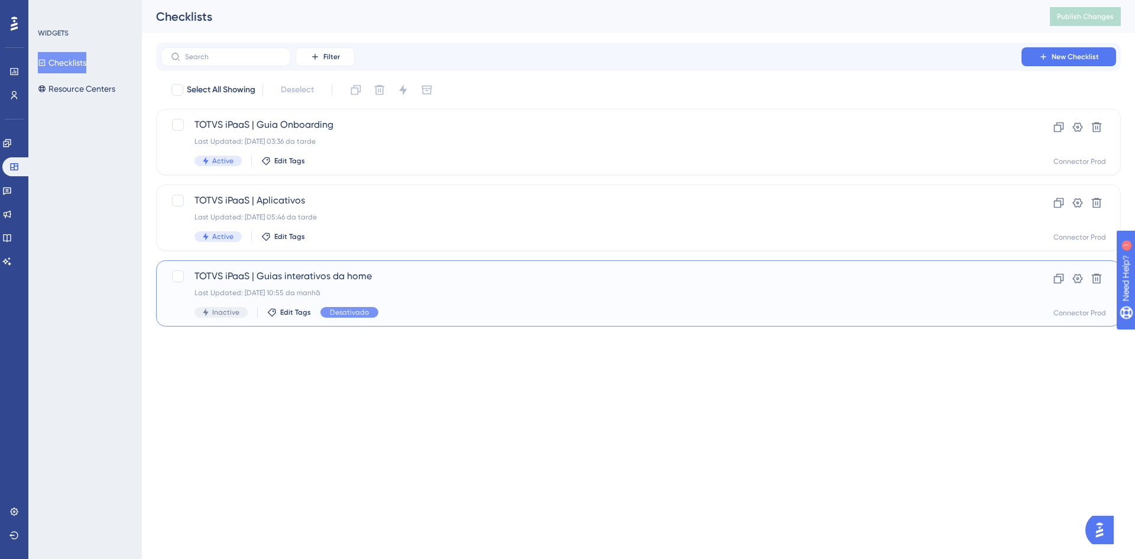
click at [422, 284] on div "TOTVS iPaaS | Guias interativos da home Last Updated: [DATE] 10:55 da manhã Ina…" at bounding box center [592, 293] width 794 height 48
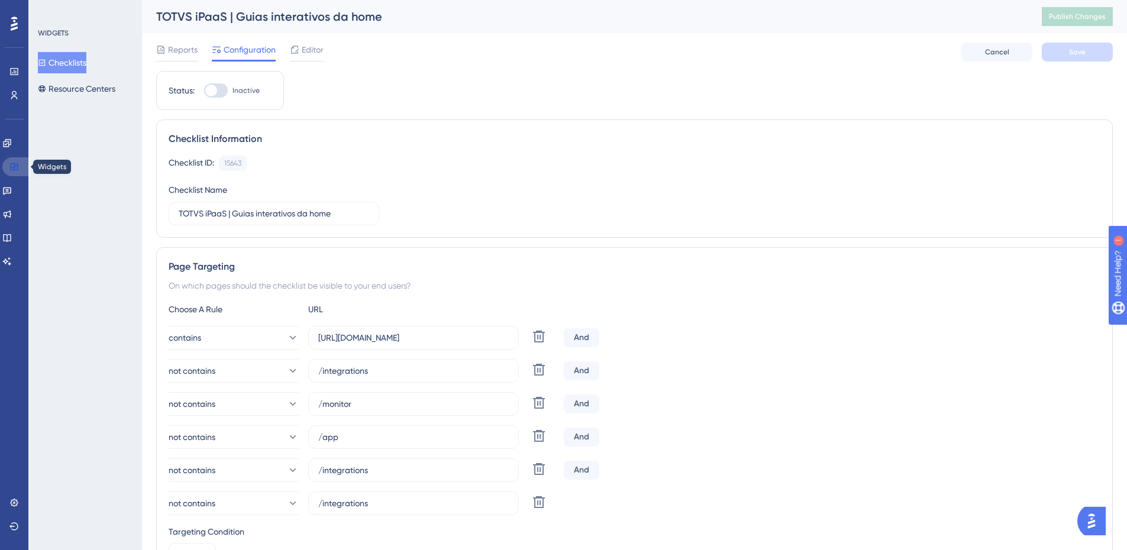
click at [20, 169] on link at bounding box center [16, 166] width 28 height 19
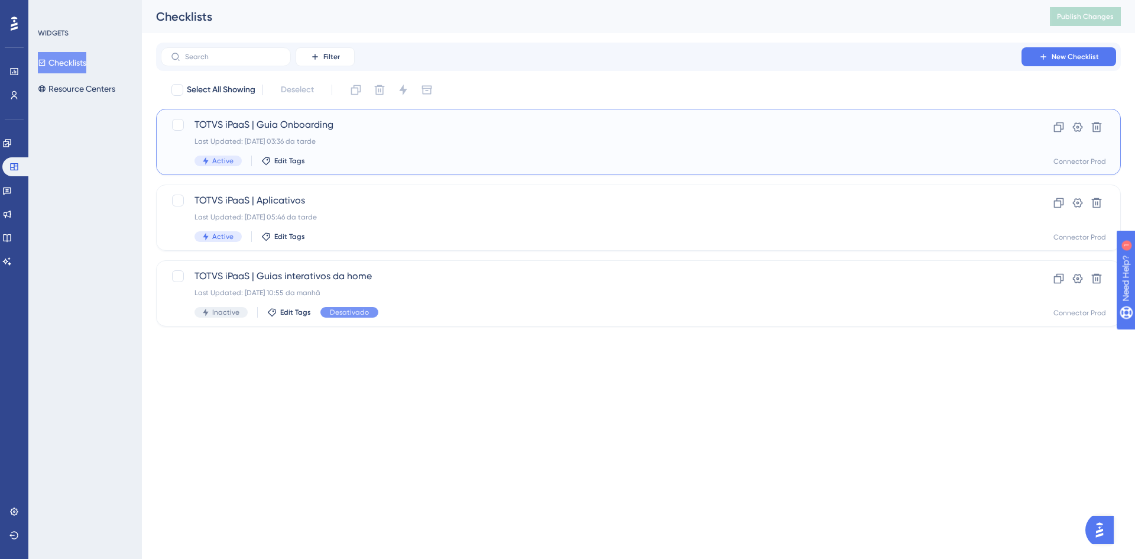
click at [464, 130] on span "TOTVS iPaaS | Guia Onboarding" at bounding box center [592, 125] width 794 height 14
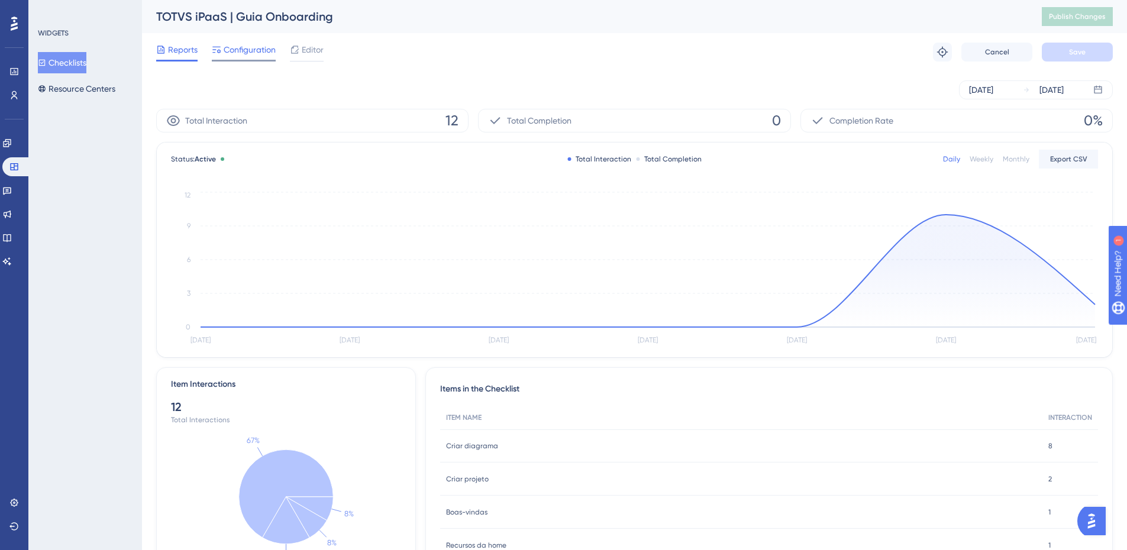
click at [257, 53] on span "Configuration" at bounding box center [250, 50] width 52 height 14
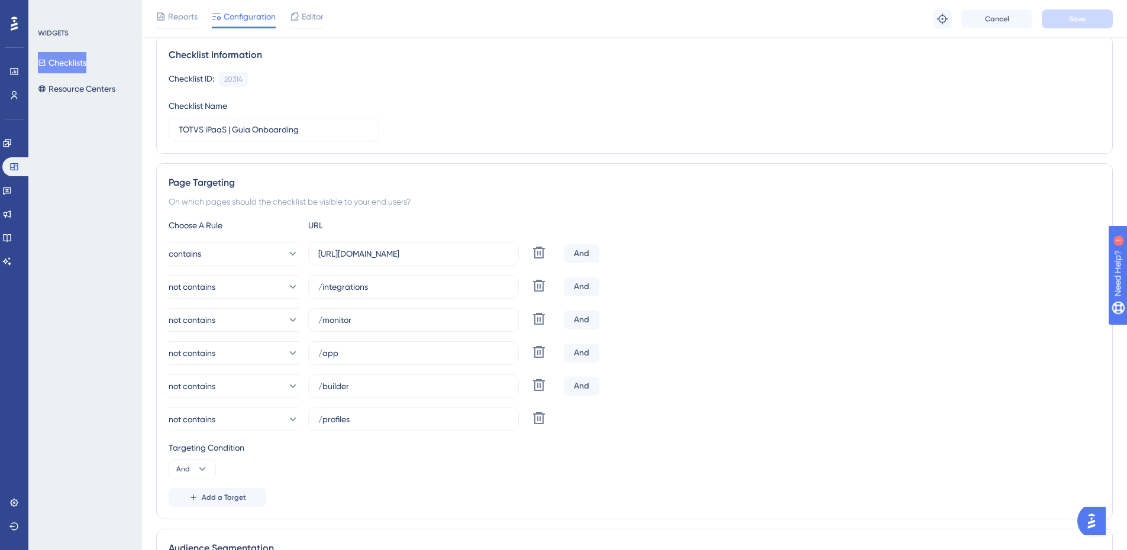
scroll to position [118, 0]
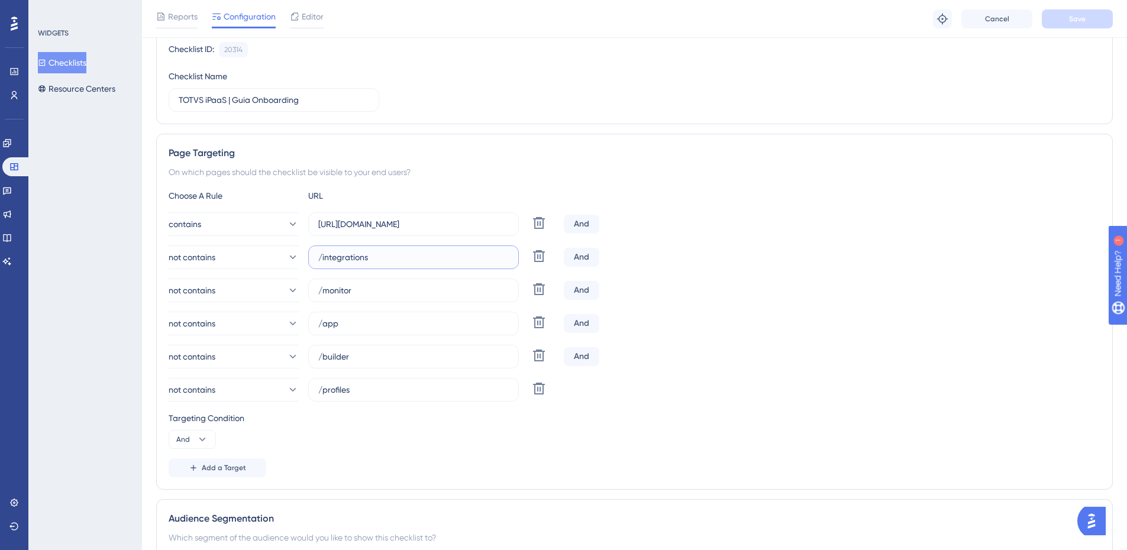
drag, startPoint x: 395, startPoint y: 253, endPoint x: 322, endPoint y: 257, distance: 73.4
click at [322, 257] on input "/integrations" at bounding box center [413, 257] width 190 height 13
type input "/teste"
click at [1083, 18] on span "Save" at bounding box center [1077, 18] width 17 height 9
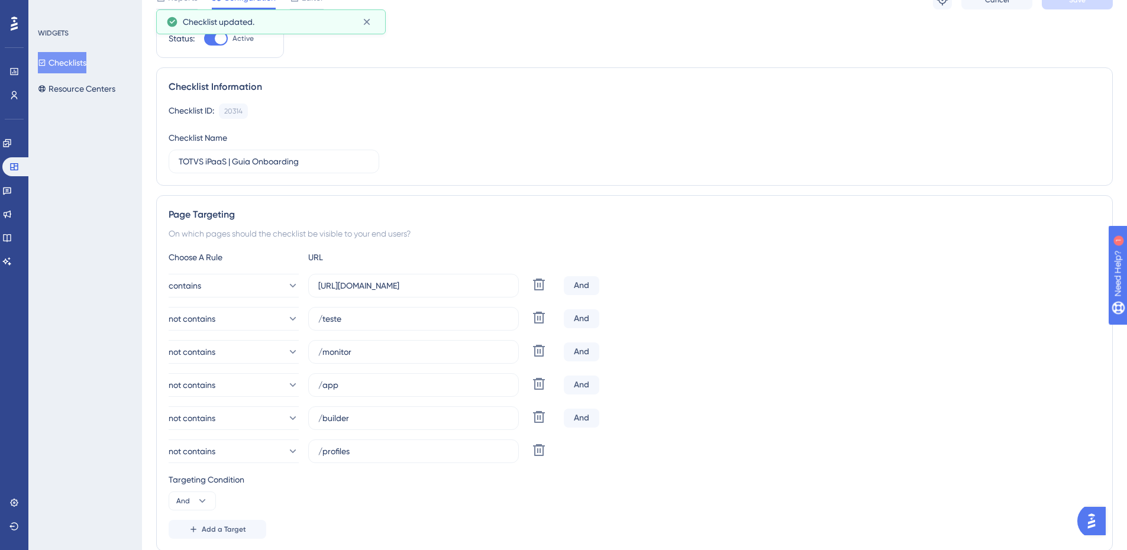
scroll to position [0, 0]
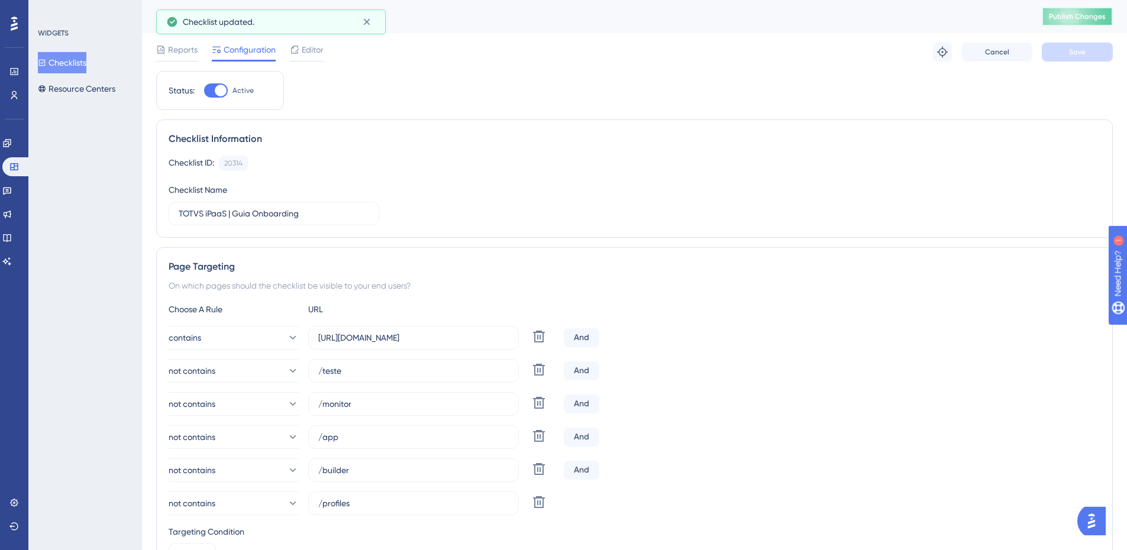
click at [1066, 19] on button "Publish Changes" at bounding box center [1076, 16] width 71 height 19
click at [12, 150] on link at bounding box center [6, 143] width 9 height 19
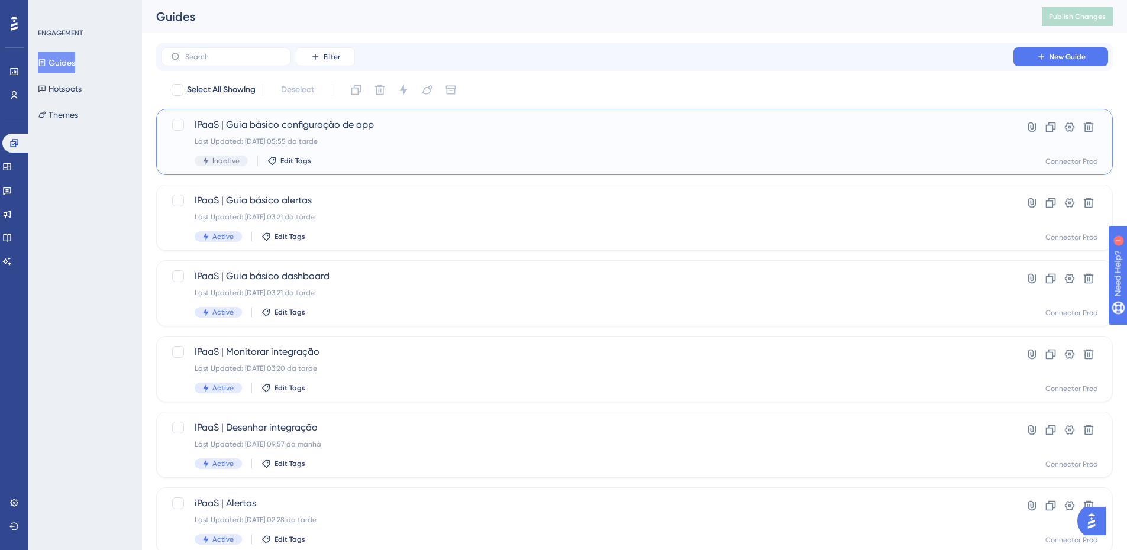
click at [488, 158] on div "Inactive Edit Tags" at bounding box center [587, 161] width 785 height 11
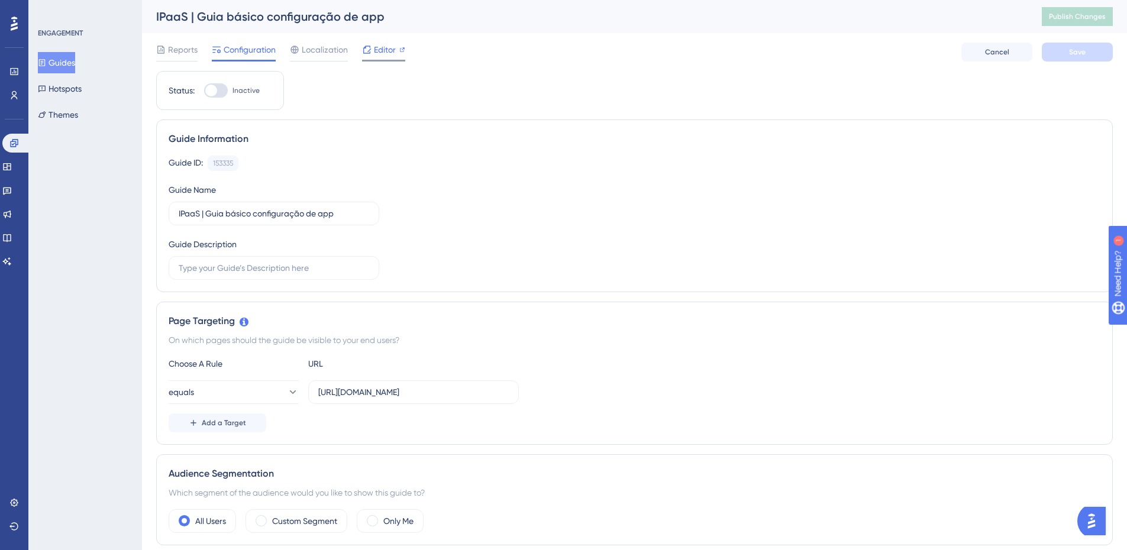
click at [370, 54] on icon at bounding box center [366, 49] width 9 height 9
click at [1059, 23] on button "Publish Changes" at bounding box center [1076, 16] width 71 height 19
